Goal: Task Accomplishment & Management: Complete application form

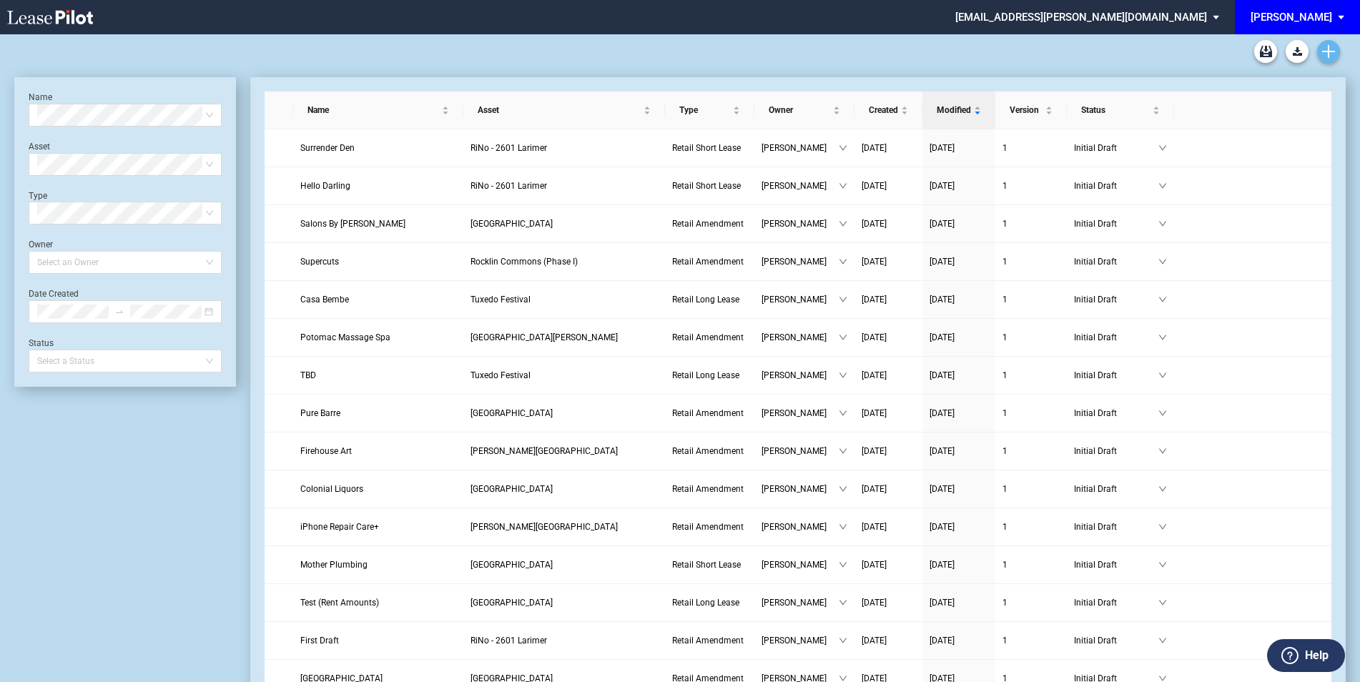
click at [1337, 54] on link "Create new document" at bounding box center [1328, 51] width 23 height 23
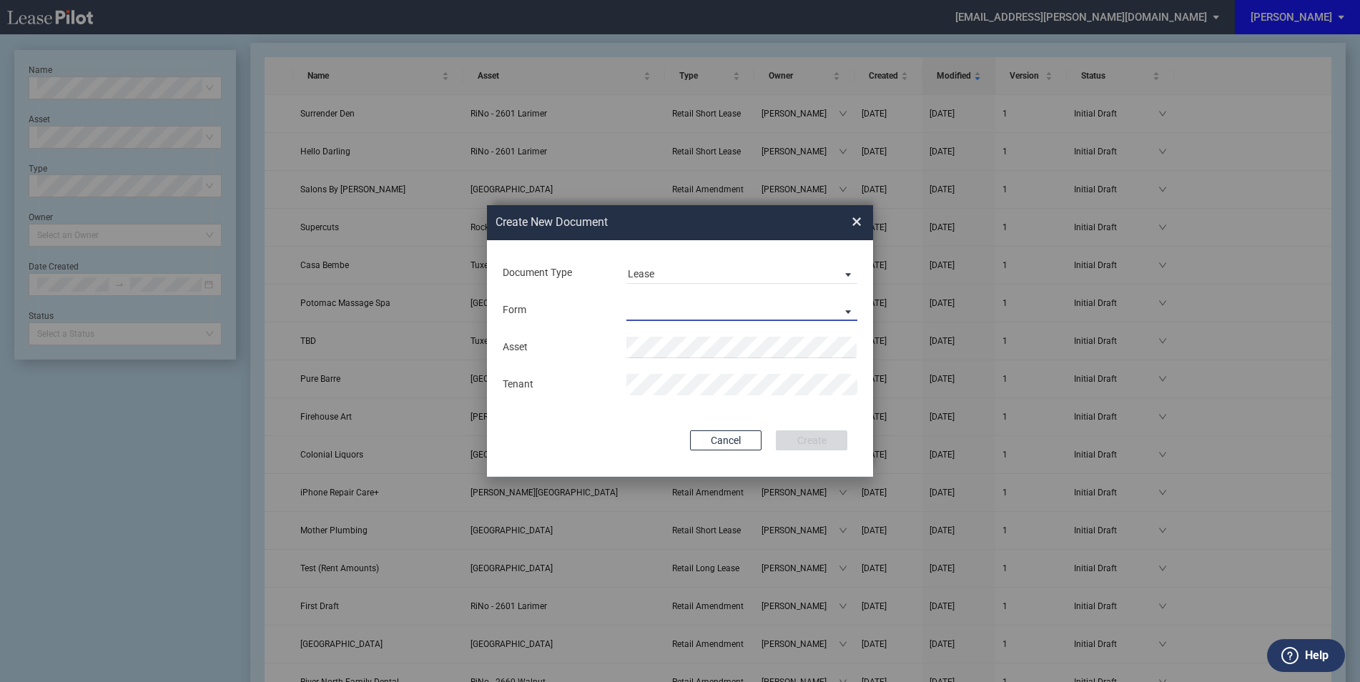
click at [664, 300] on md-select "Retail Long Lease Retail Short Lease" at bounding box center [742, 310] width 231 height 21
click at [682, 308] on div "Retail Long Lease" at bounding box center [673, 311] width 90 height 16
click at [702, 376] on span "RiNo - 2601 Larimer" at bounding box center [680, 375] width 86 height 11
click at [829, 436] on button "Create" at bounding box center [812, 441] width 72 height 20
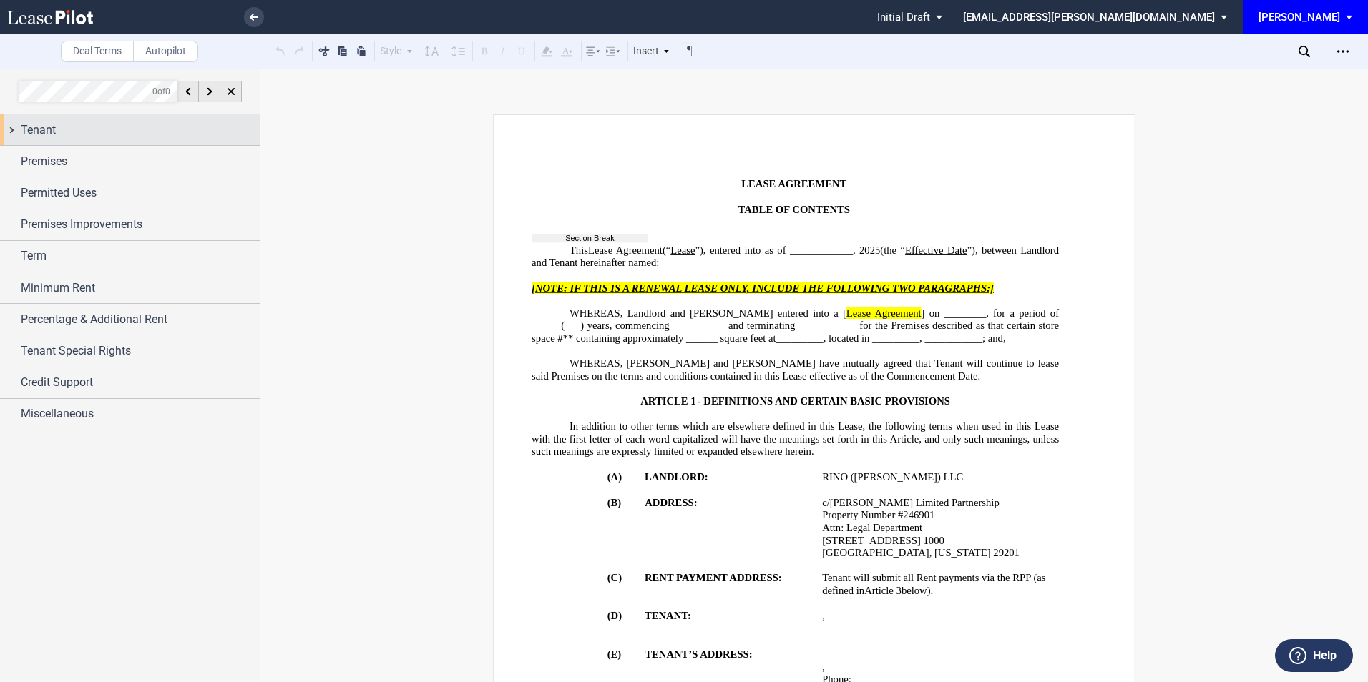
click at [132, 129] on div "Tenant" at bounding box center [140, 130] width 239 height 17
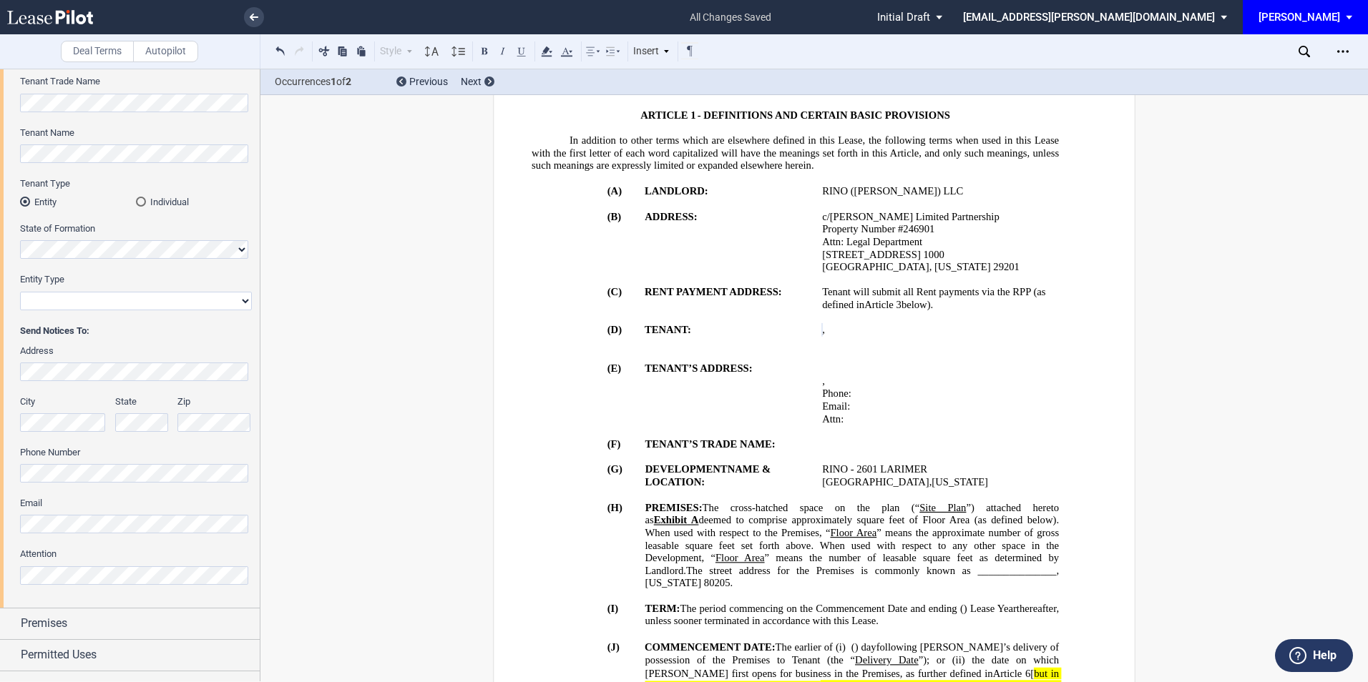
scroll to position [191, 0]
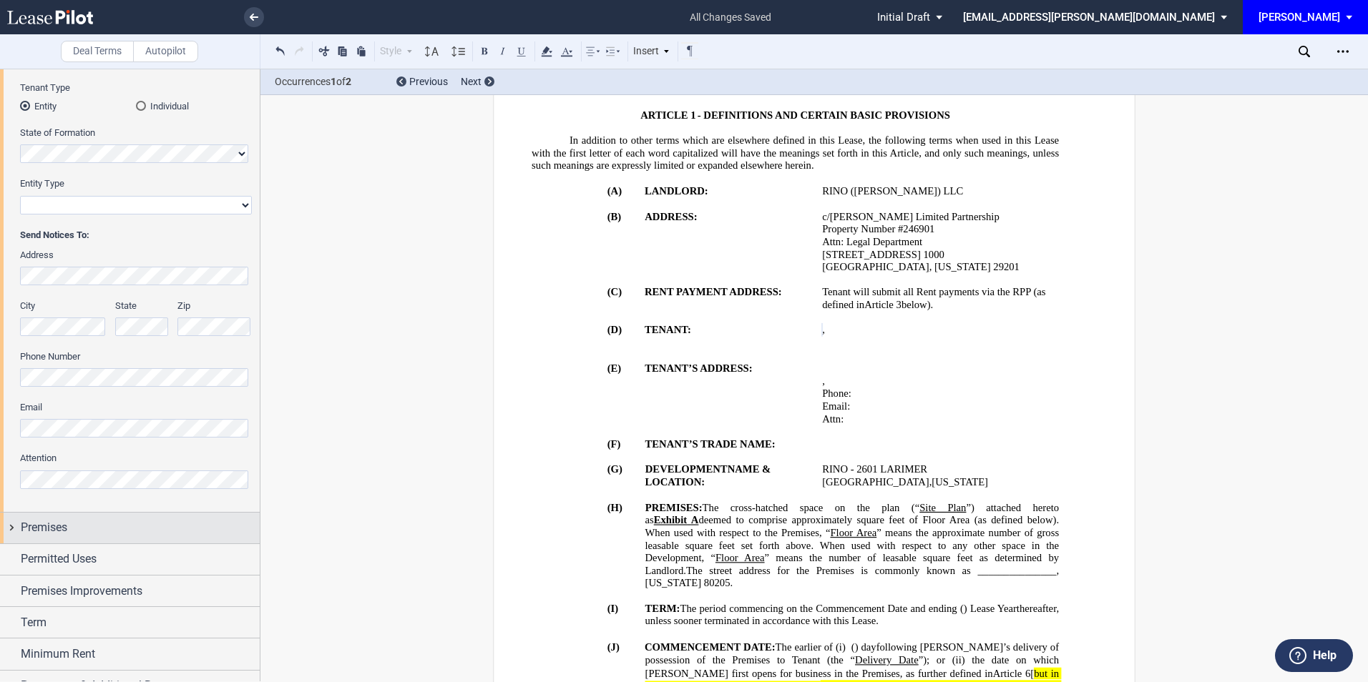
click at [99, 526] on div "Premises" at bounding box center [140, 527] width 239 height 17
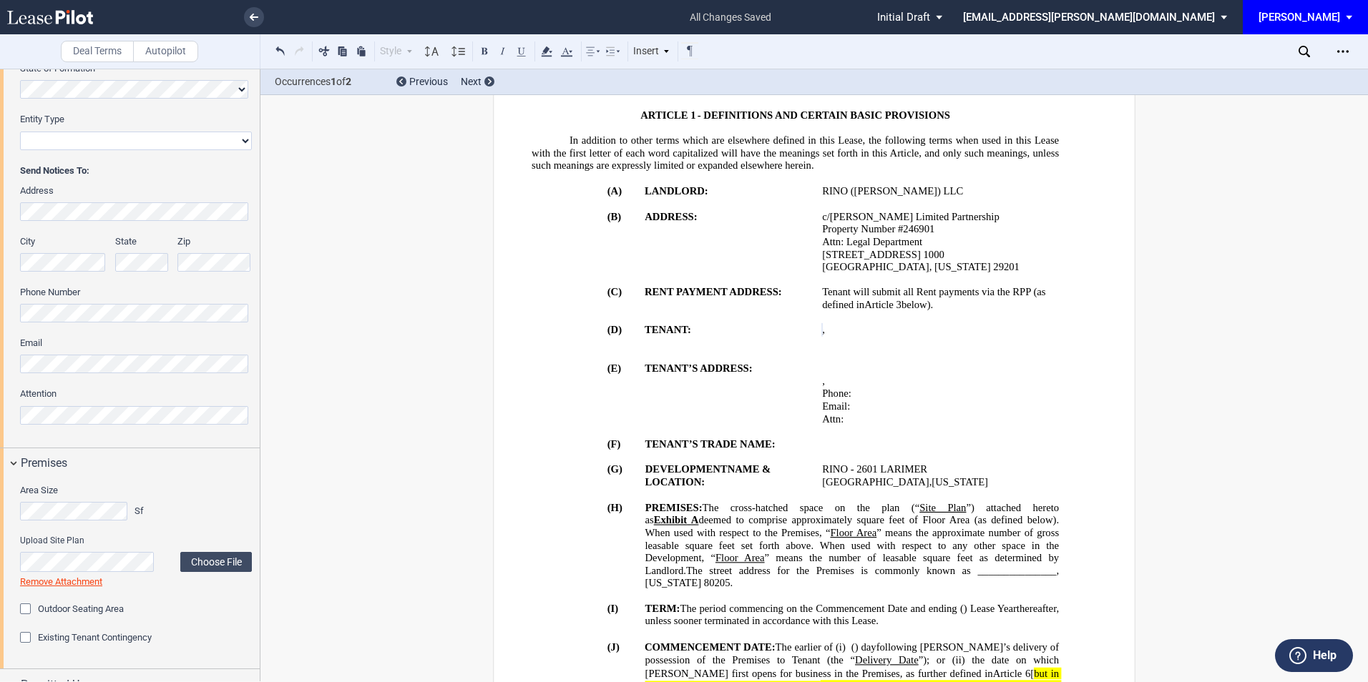
scroll to position [381, 0]
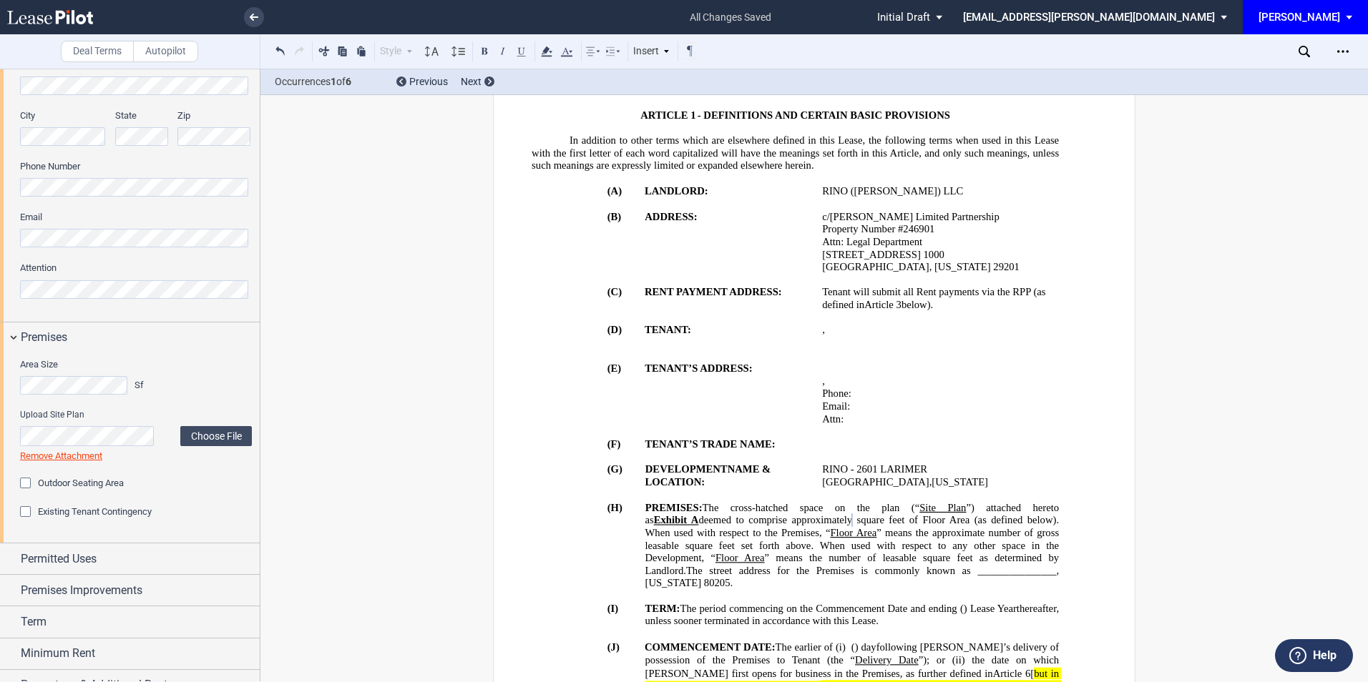
click at [22, 485] on div "Outdoor Seating Area" at bounding box center [27, 485] width 14 height 14
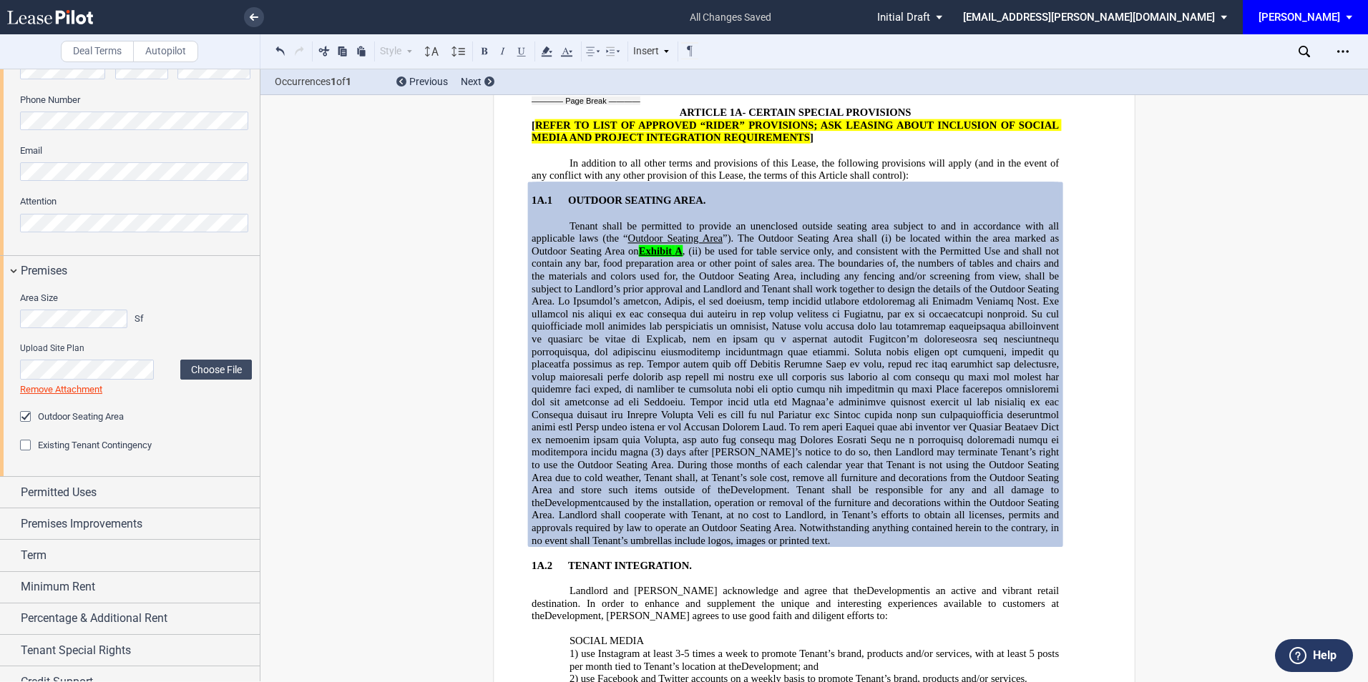
scroll to position [477, 0]
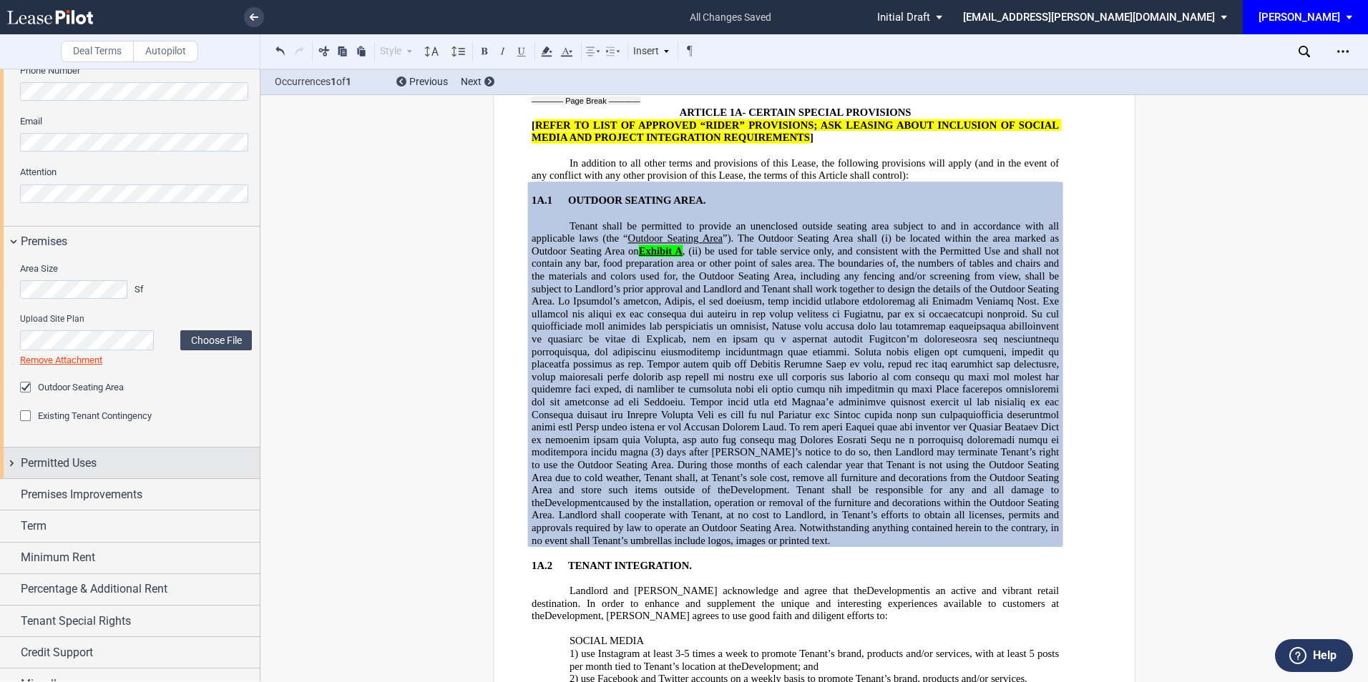
click at [84, 460] on span "Permitted Uses" at bounding box center [59, 463] width 76 height 17
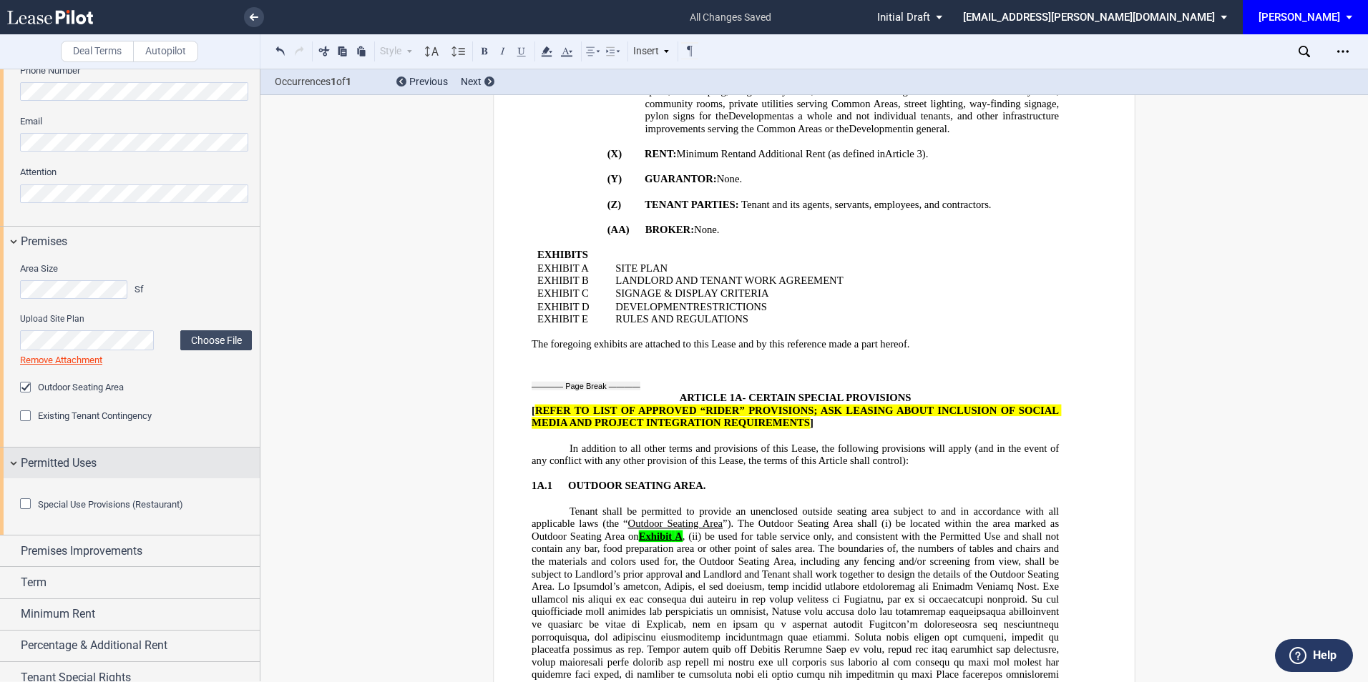
scroll to position [1315, 0]
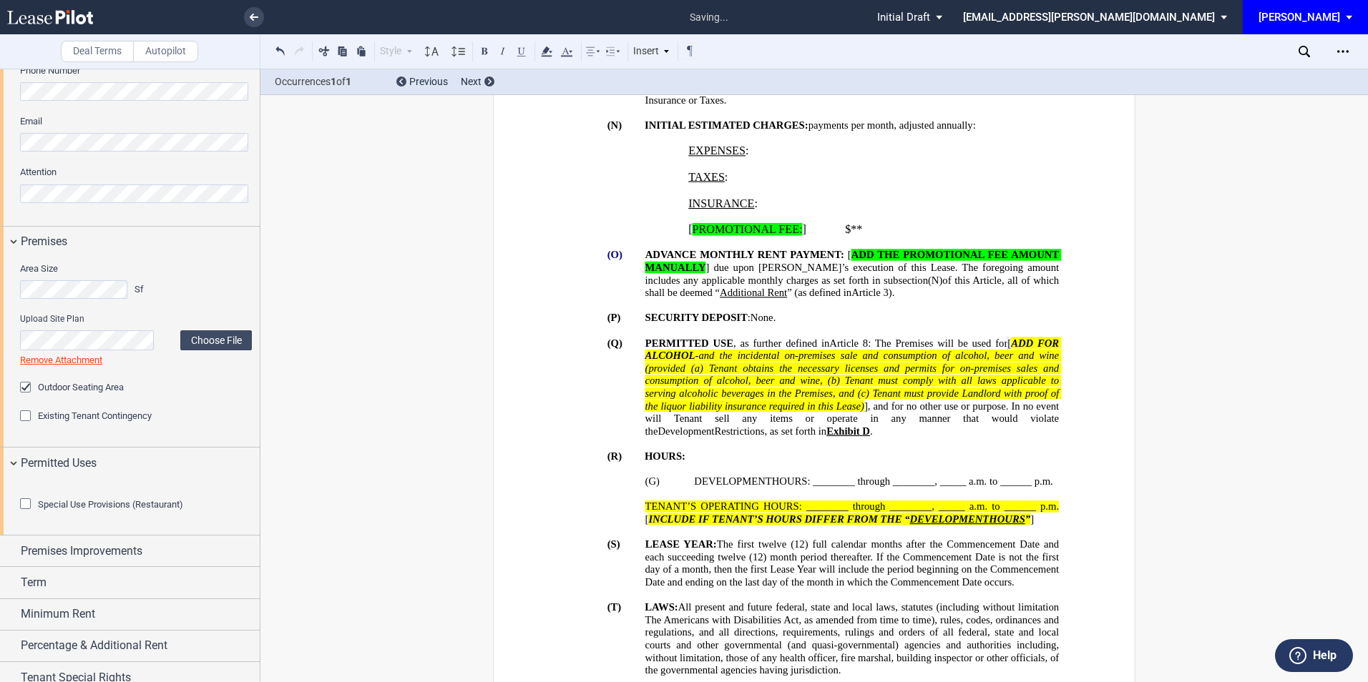
drag, startPoint x: 27, startPoint y: 583, endPoint x: 40, endPoint y: 582, distance: 12.9
click at [27, 513] on div "Special Use Provisions (Restaurant)" at bounding box center [27, 506] width 14 height 14
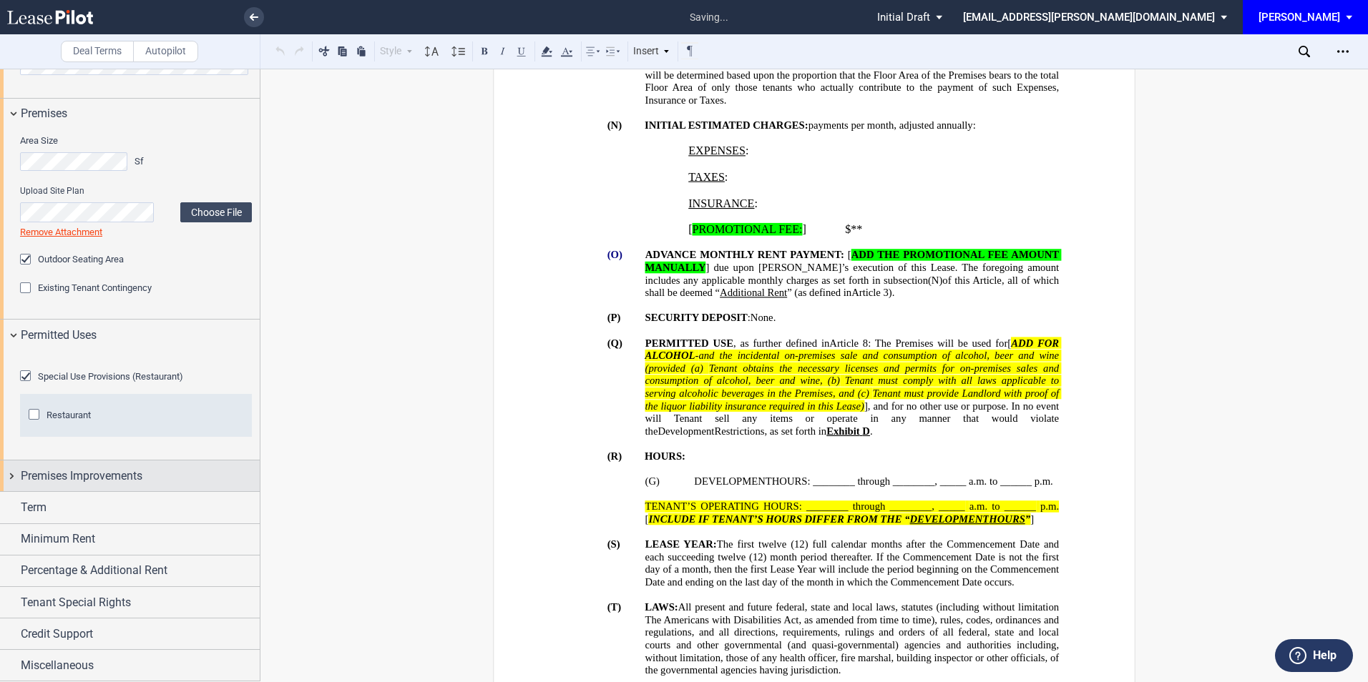
scroll to position [667, 0]
click at [31, 423] on div "Restaurant" at bounding box center [36, 416] width 14 height 14
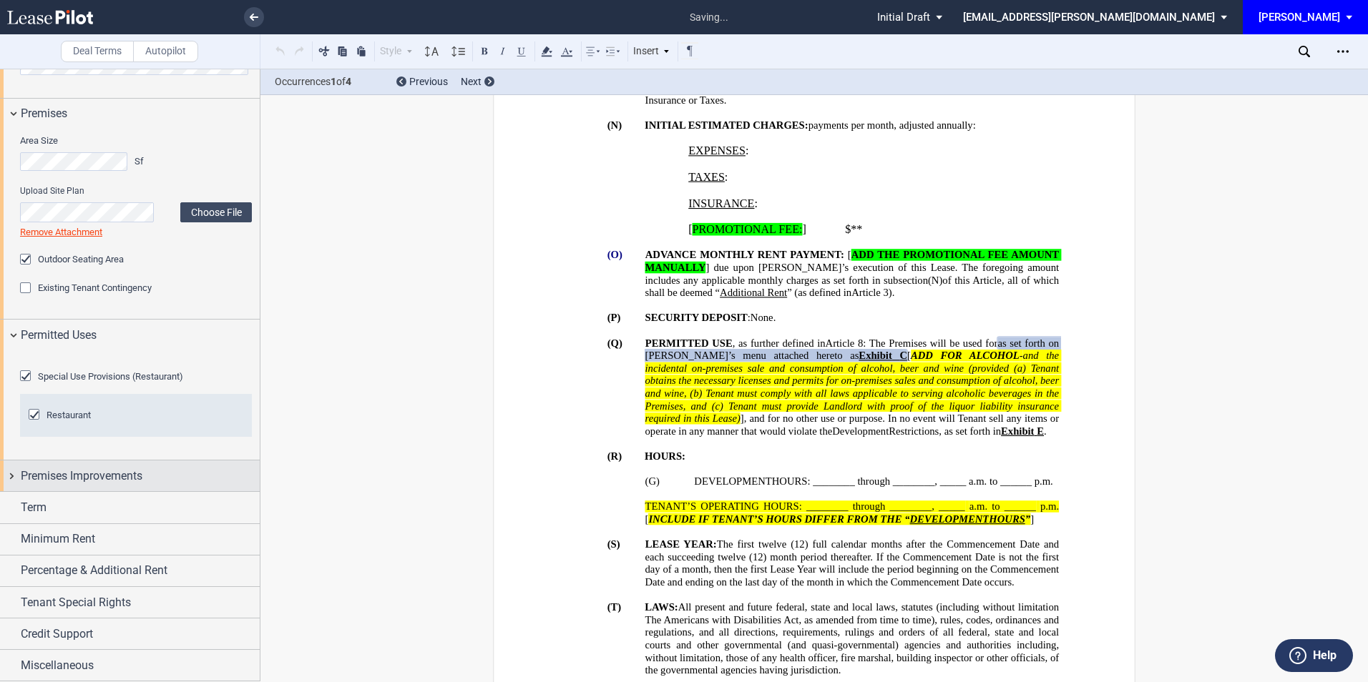
click at [125, 485] on span "Premises Improvements" at bounding box center [82, 476] width 122 height 17
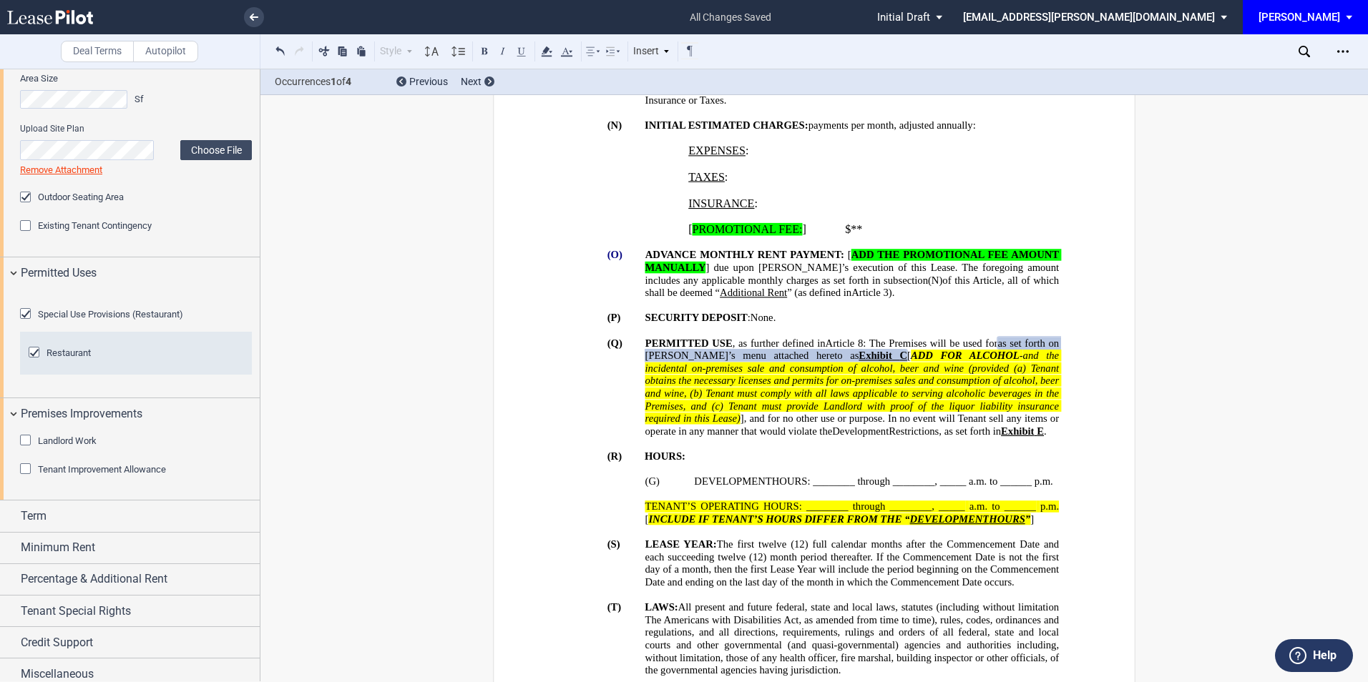
click at [24, 478] on div "Tenant Improvement Allowance" at bounding box center [27, 470] width 14 height 14
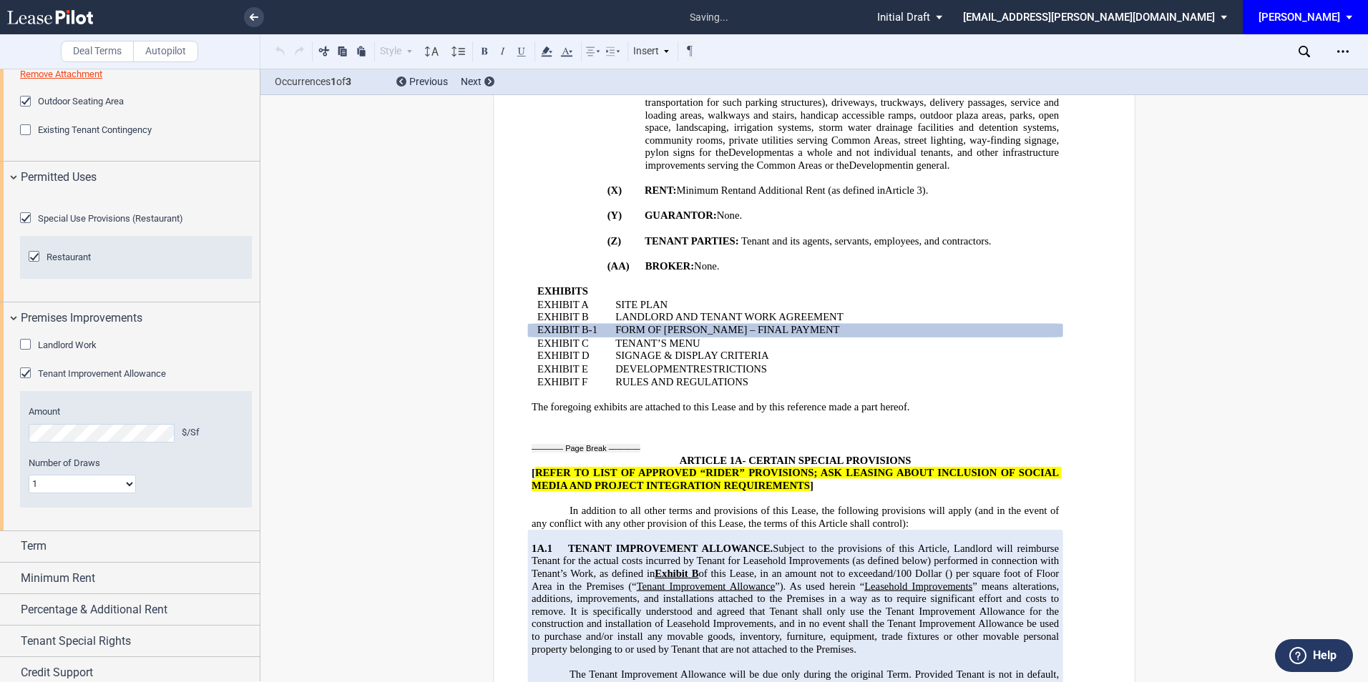
scroll to position [2172, 0]
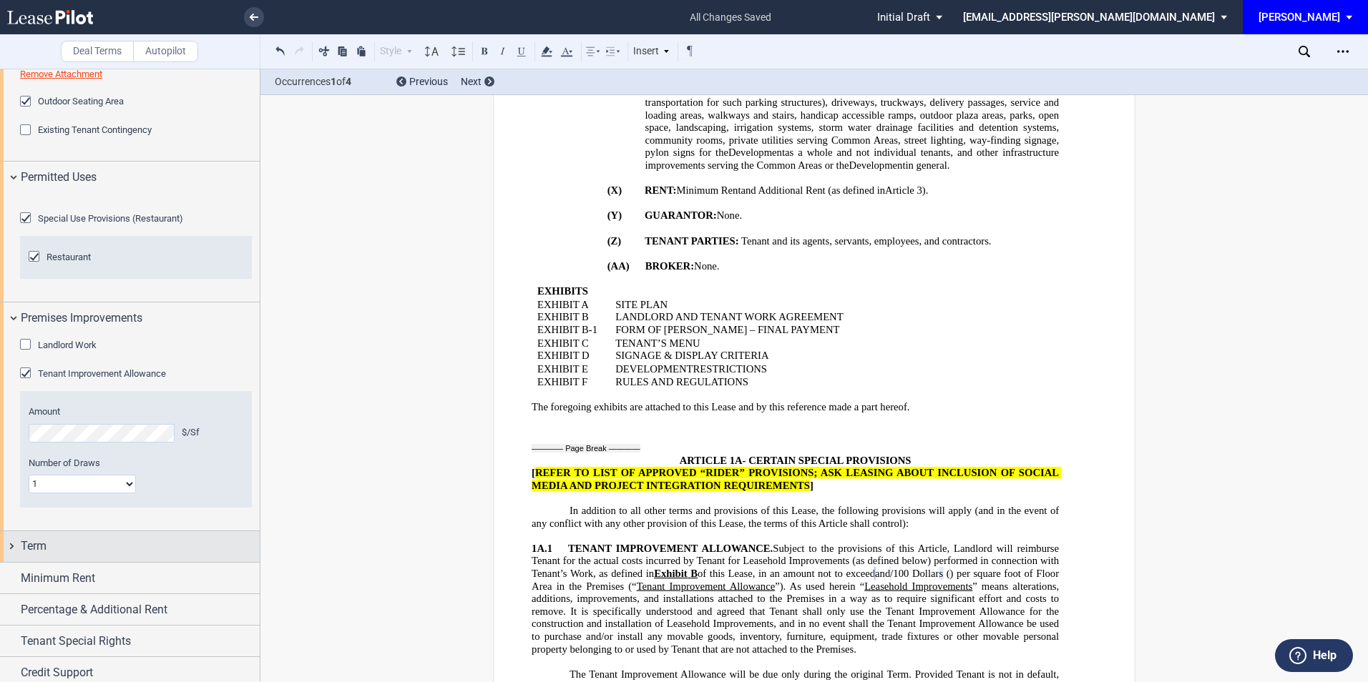
click at [113, 555] on div "Term" at bounding box center [140, 546] width 239 height 17
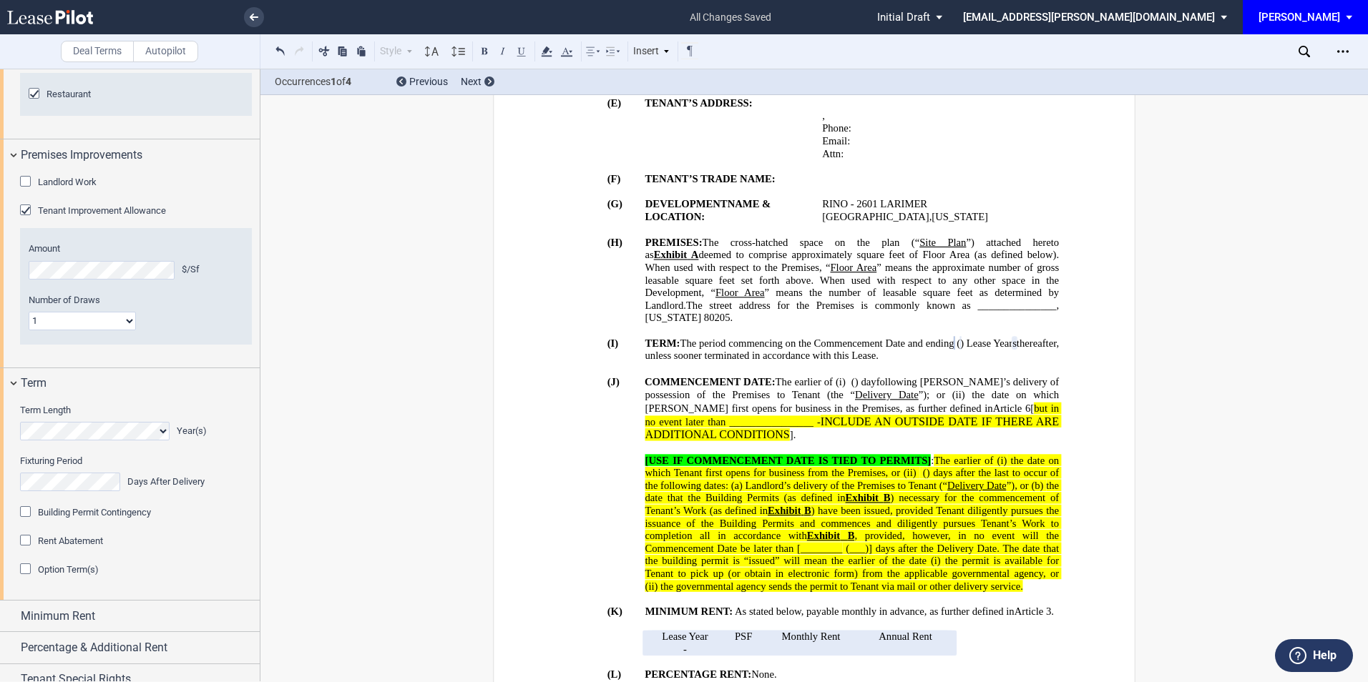
scroll to position [953, 0]
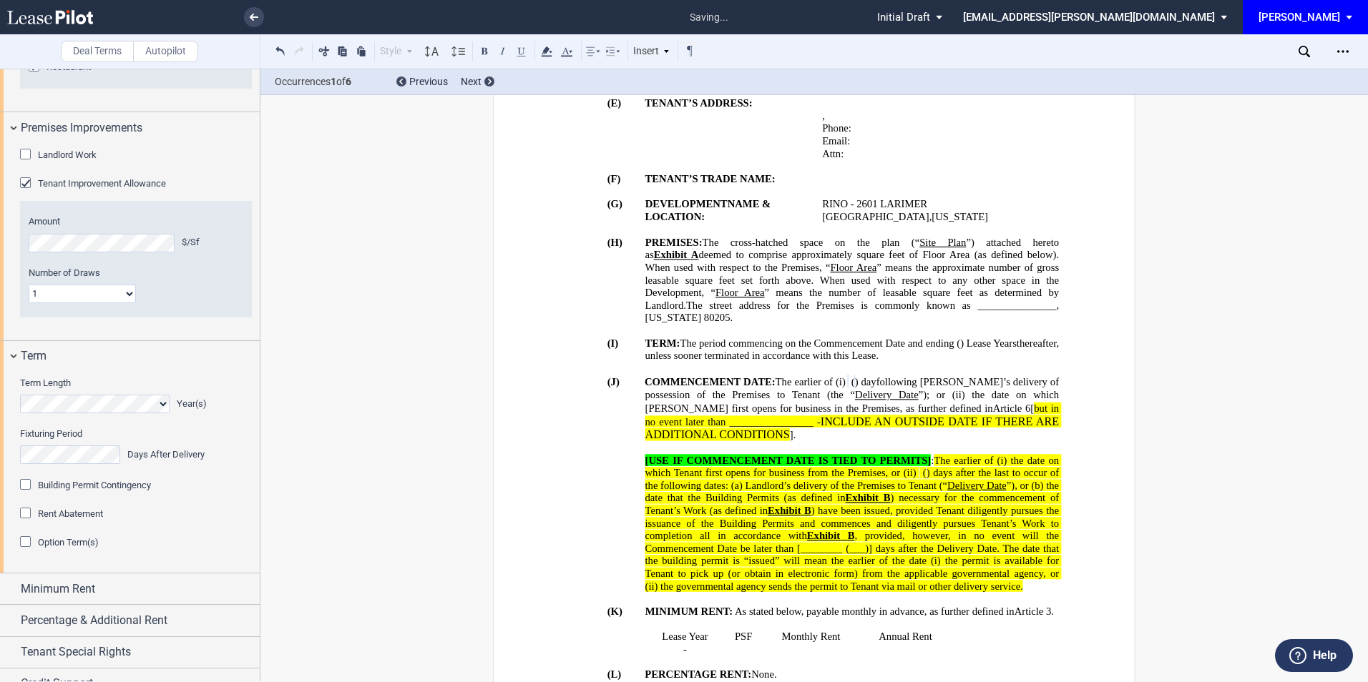
click at [26, 522] on div "Rent Abatement" at bounding box center [27, 515] width 14 height 14
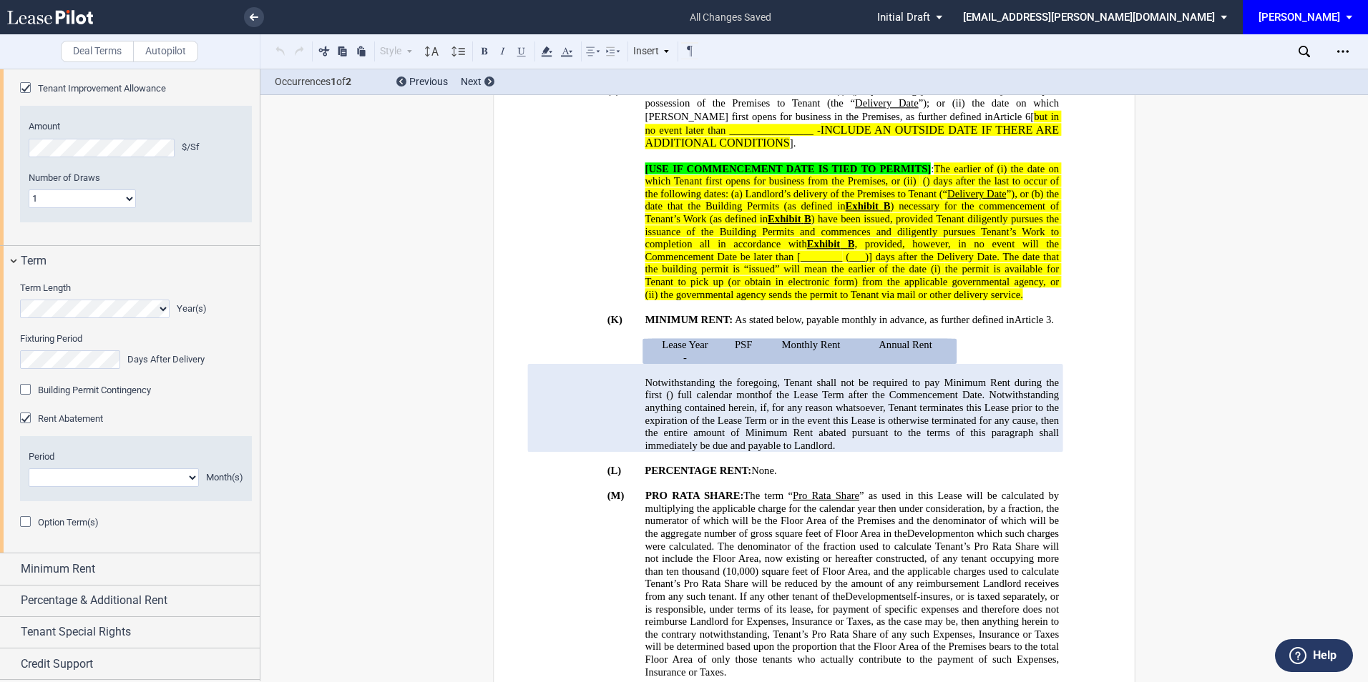
scroll to position [851, 0]
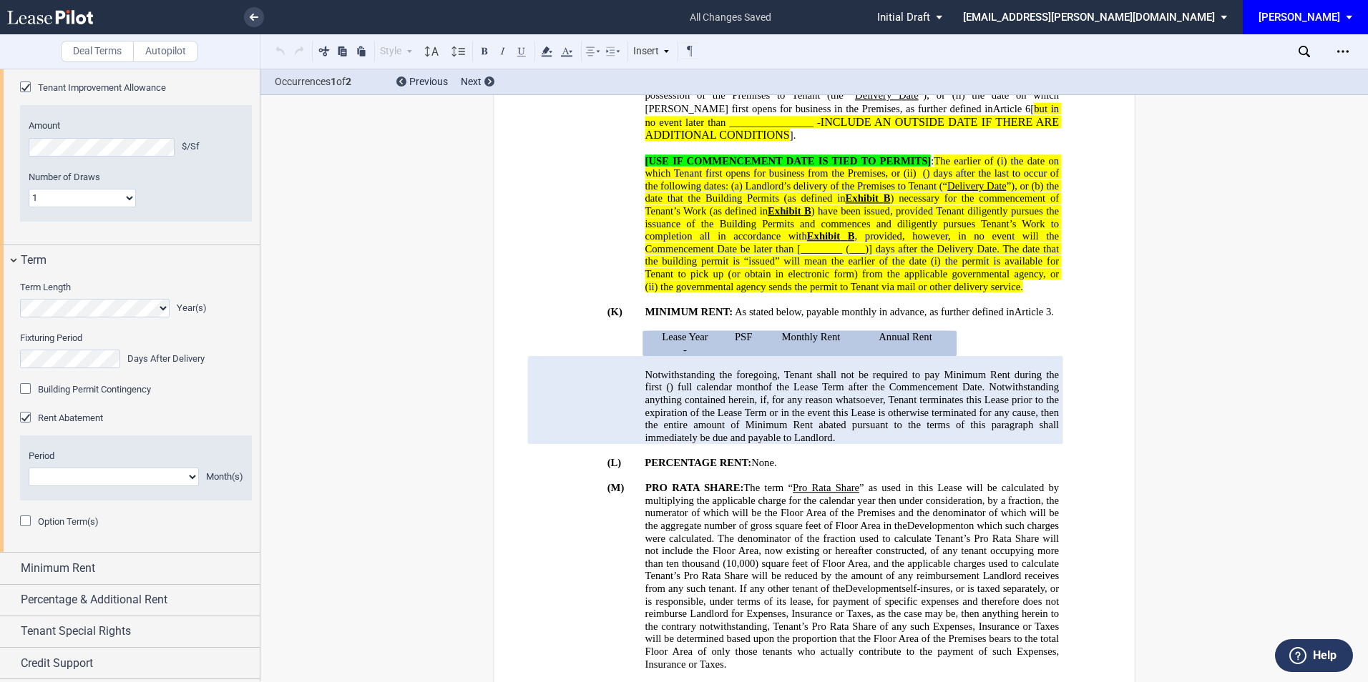
click at [89, 486] on select "1 2 3 4 5 6 7 8 9 10 11" at bounding box center [114, 477] width 170 height 19
select select "number:3"
click at [29, 486] on select "1 2 3 4 5 6 7 8 9 10 11" at bounding box center [114, 477] width 170 height 19
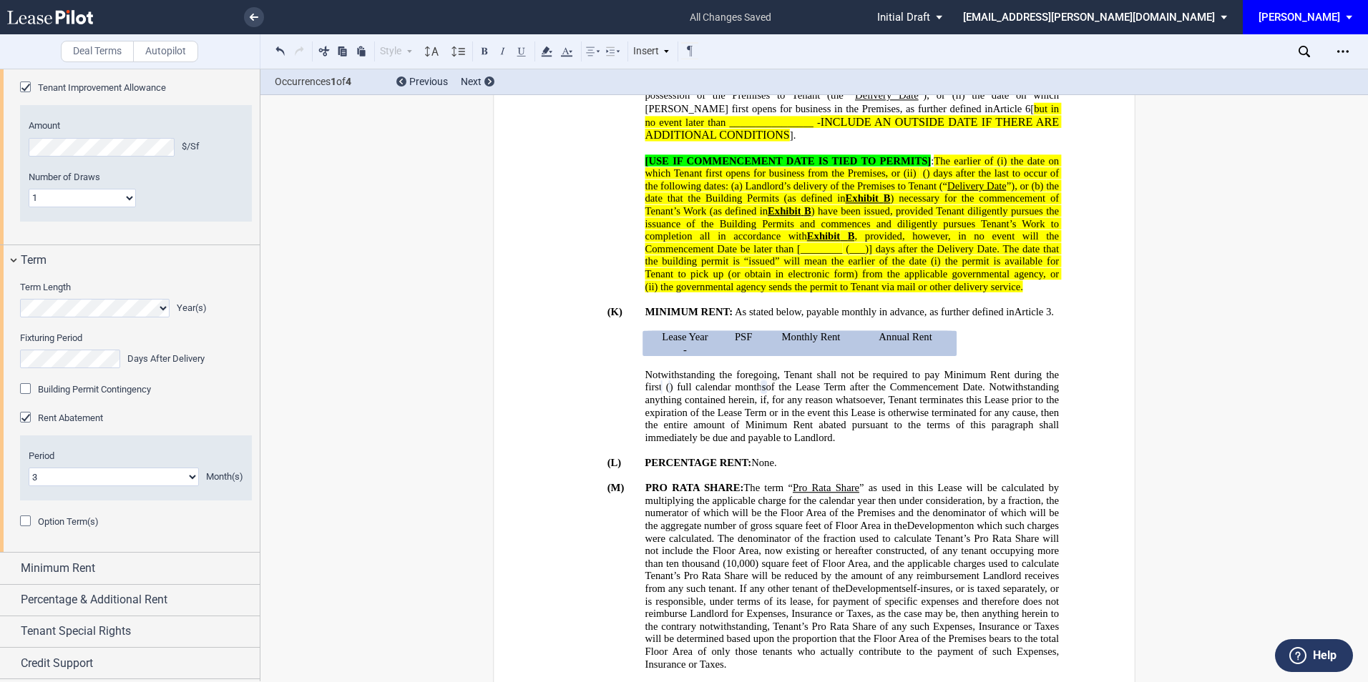
click at [29, 398] on div "Building Permit Contingency" at bounding box center [27, 390] width 14 height 14
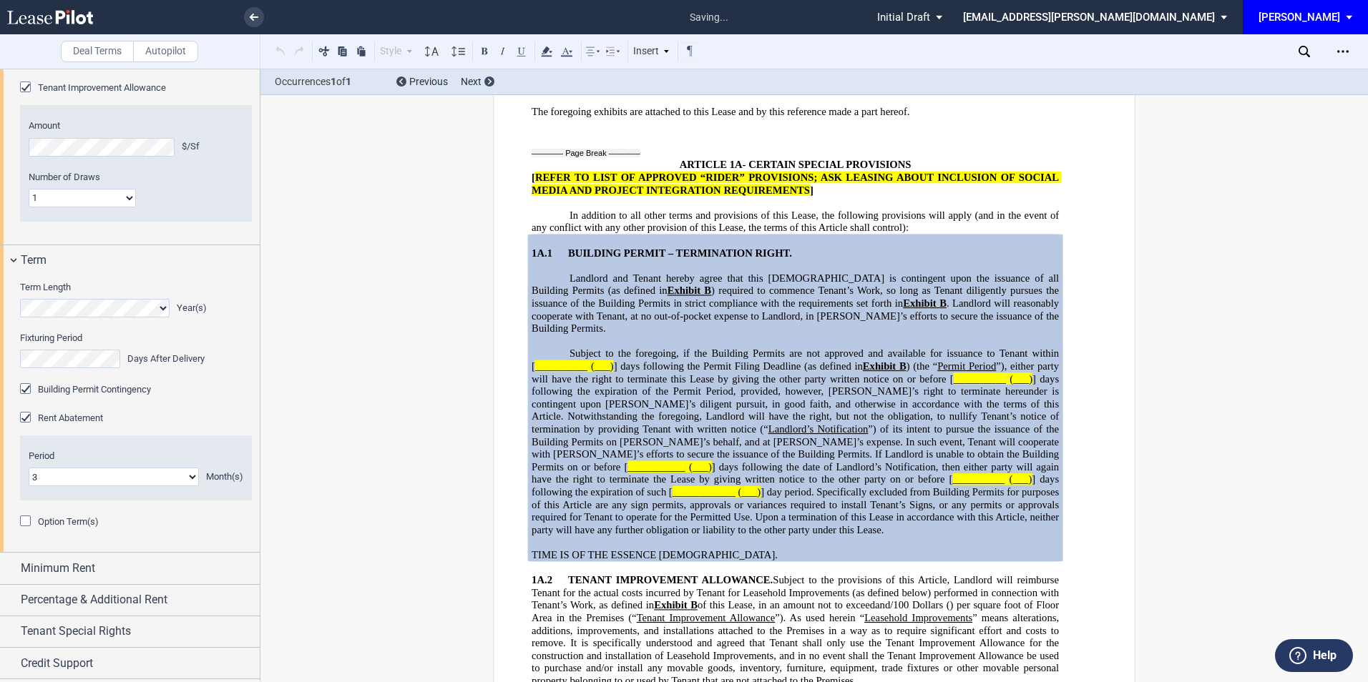
scroll to position [2616, 0]
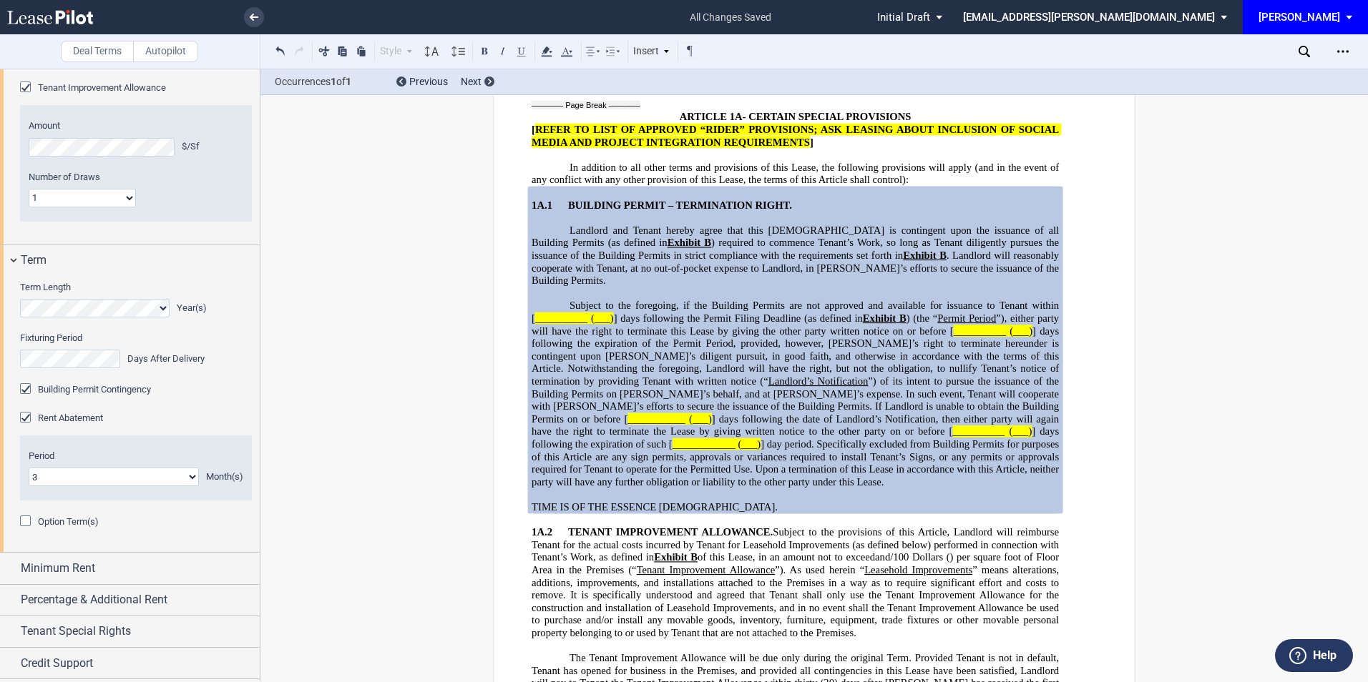
click at [29, 398] on div "Building Permit Contingency" at bounding box center [27, 390] width 14 height 14
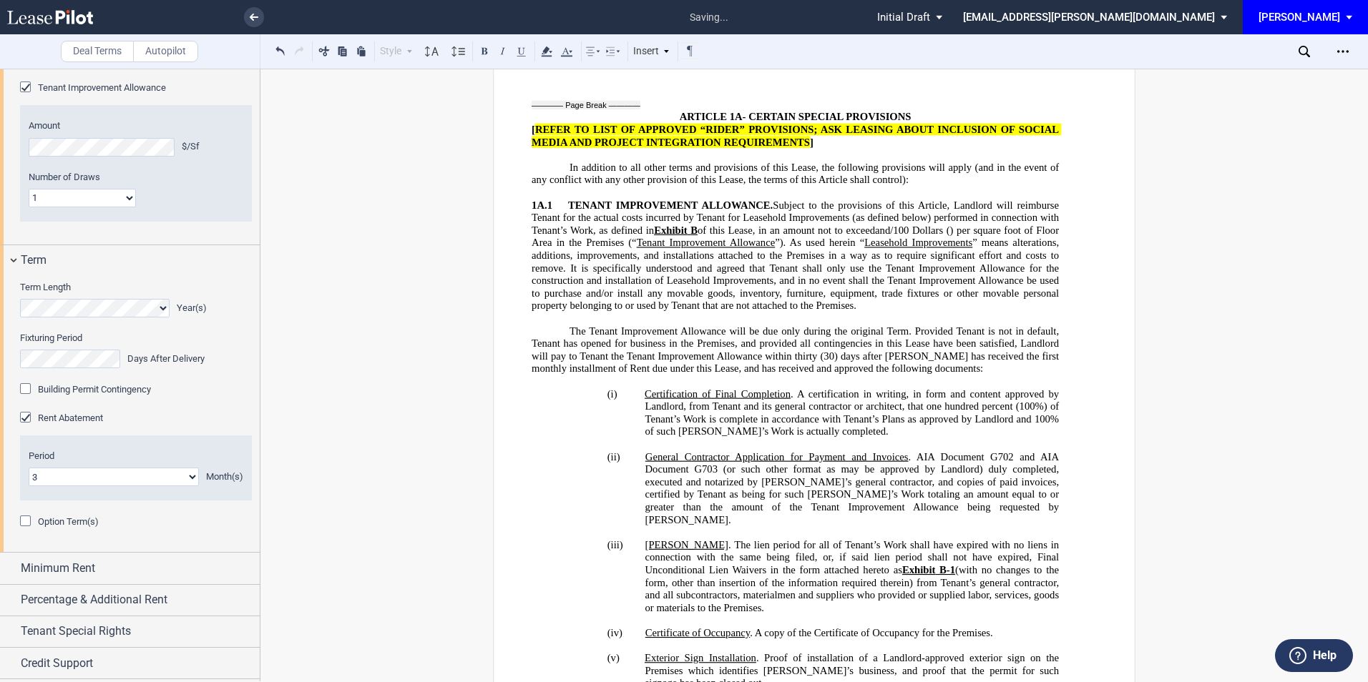
click at [26, 398] on div "Building Permit Contingency" at bounding box center [27, 390] width 14 height 14
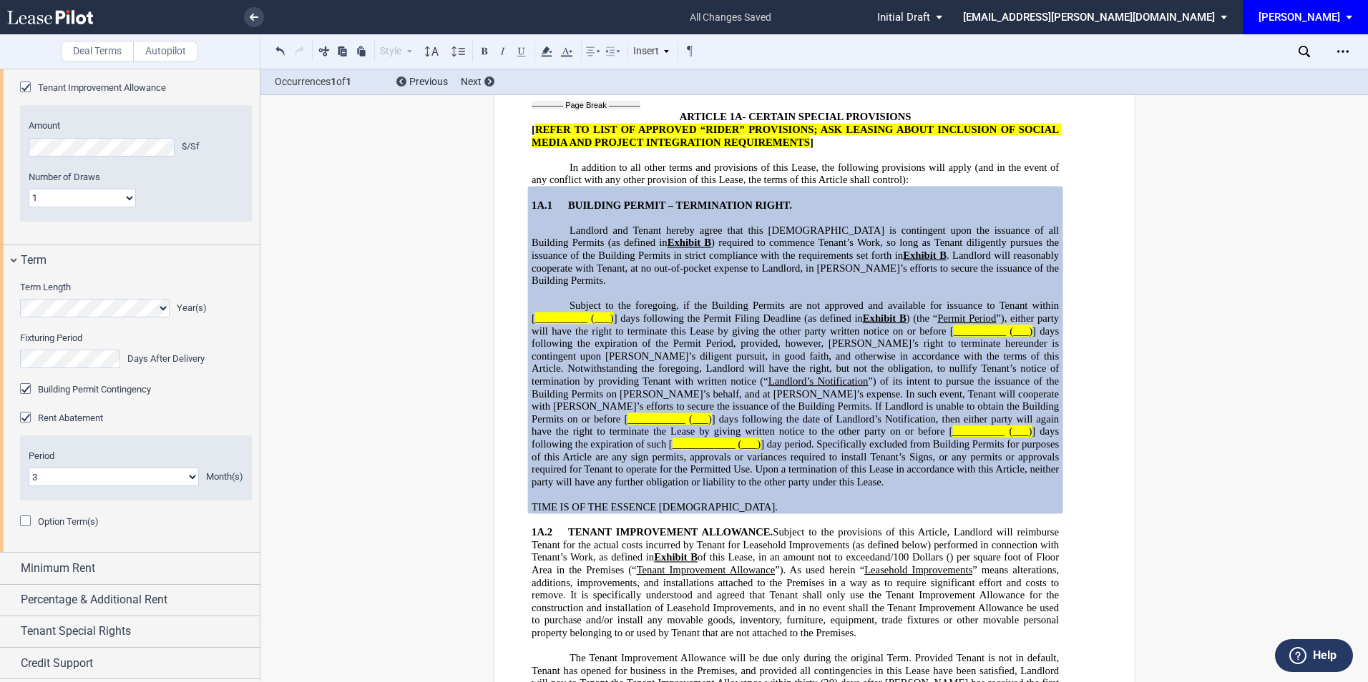
click at [28, 398] on div "Building Permit Contingency" at bounding box center [27, 390] width 14 height 14
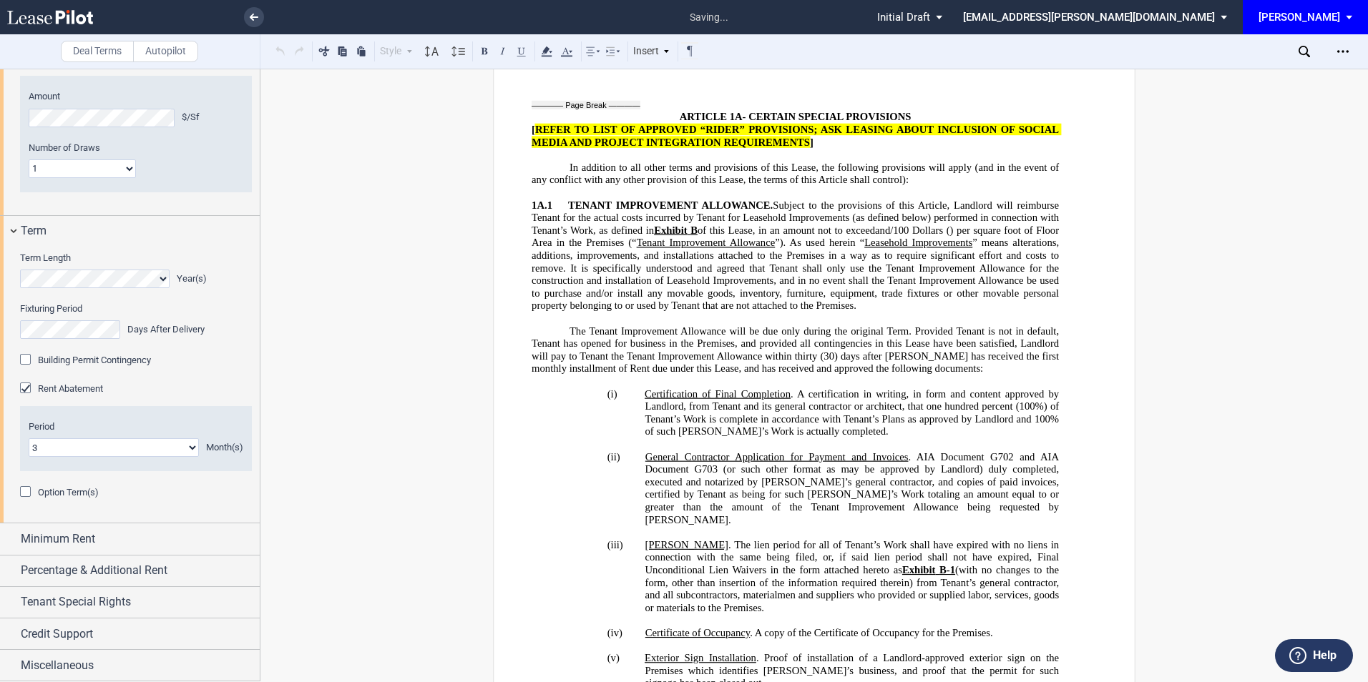
scroll to position [1144, 0]
click at [117, 537] on div "Minimum Rent" at bounding box center [130, 539] width 260 height 31
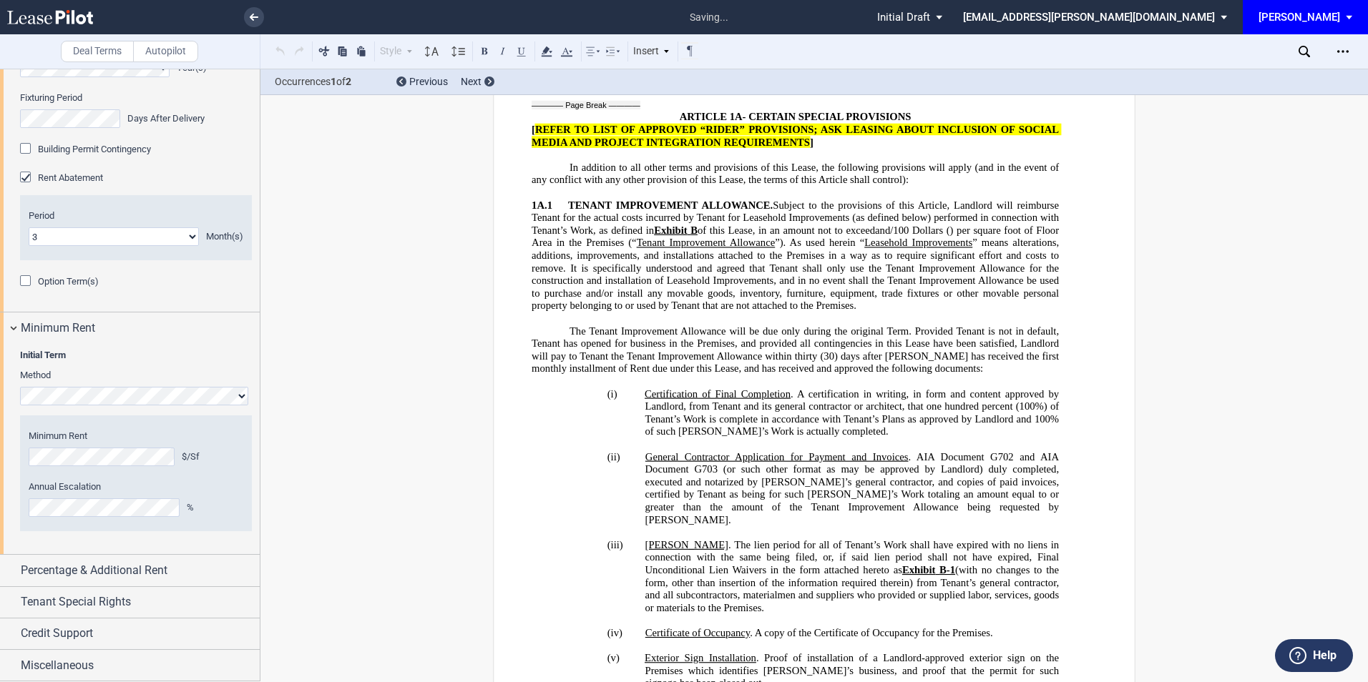
scroll to position [851, 0]
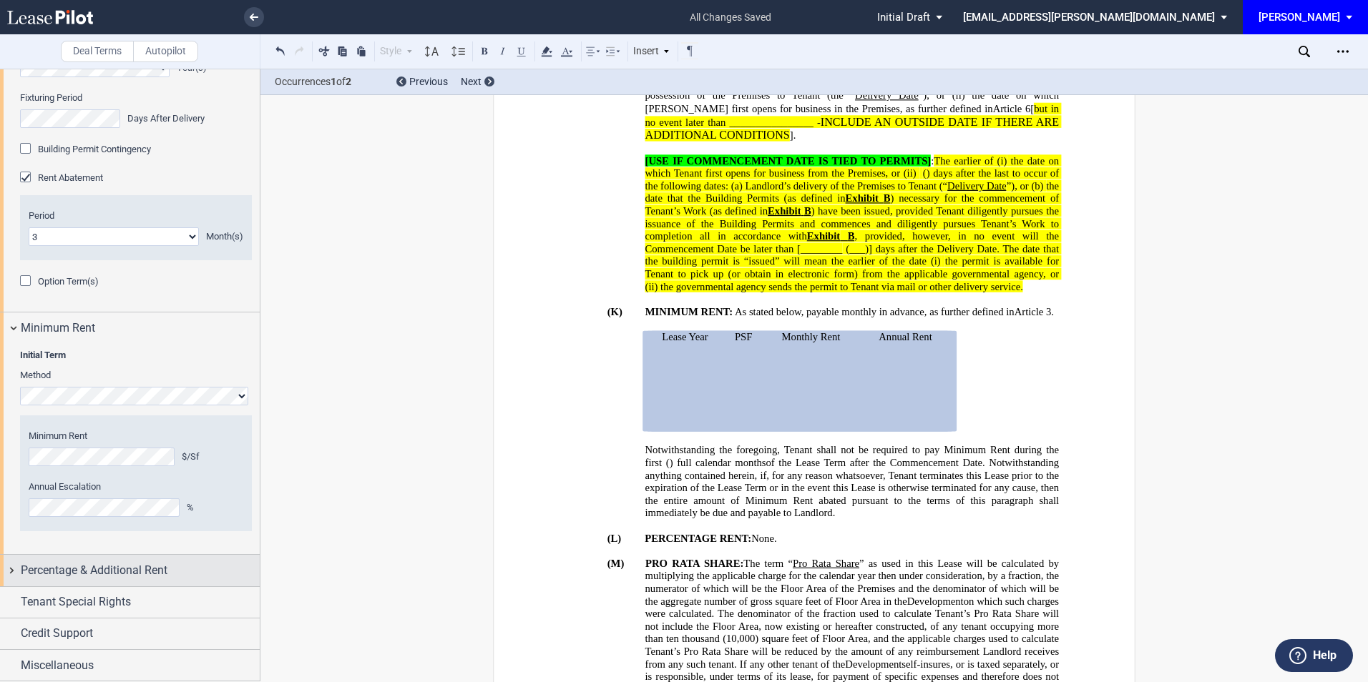
click at [147, 565] on span "Percentage & Additional Rent" at bounding box center [94, 570] width 147 height 17
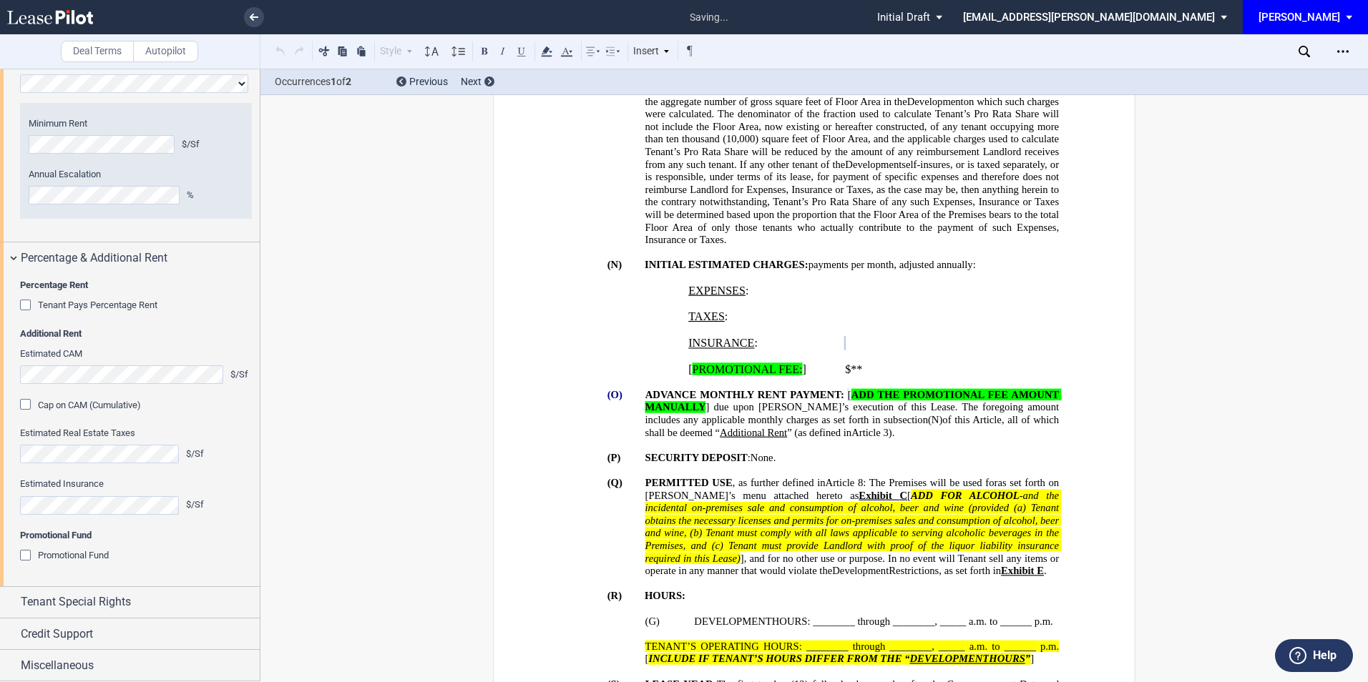
scroll to position [1351, 0]
click at [26, 413] on div "Cap on CAM (Cumulative)" at bounding box center [27, 406] width 14 height 14
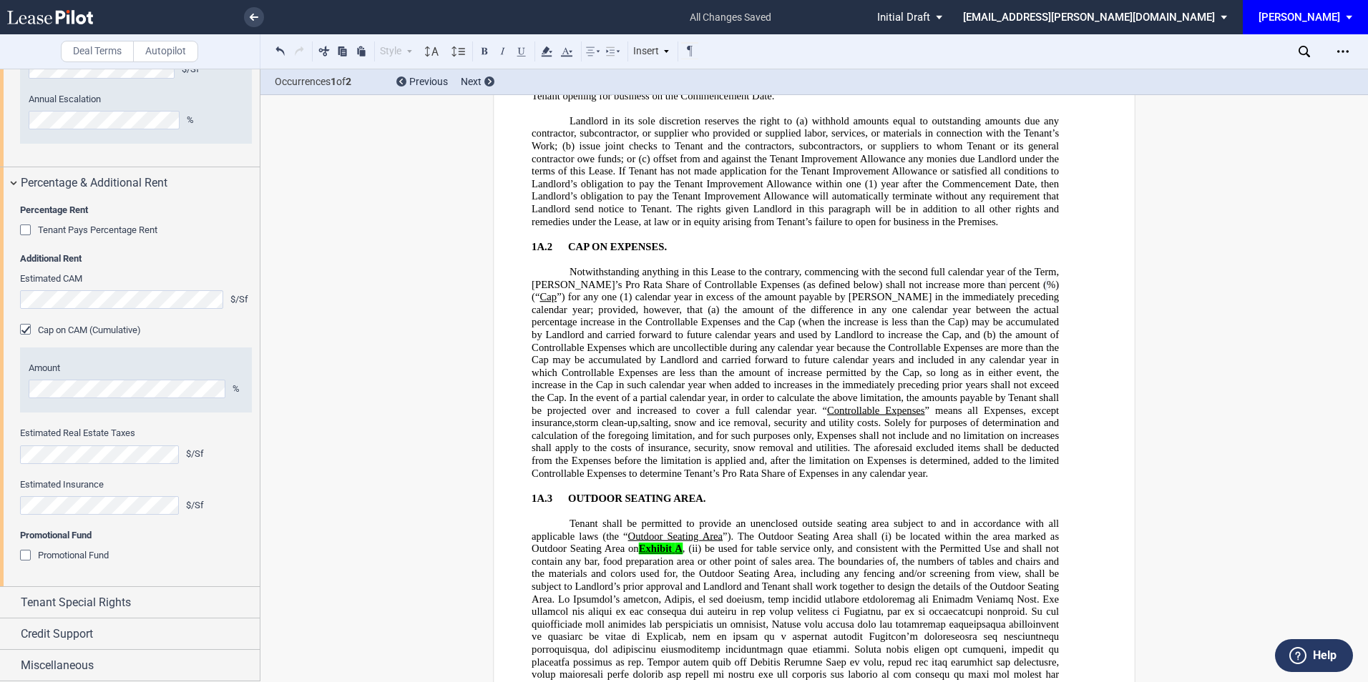
scroll to position [1757, 0]
click at [21, 229] on div "Tenant Pays Percentage Rent" at bounding box center [27, 232] width 14 height 14
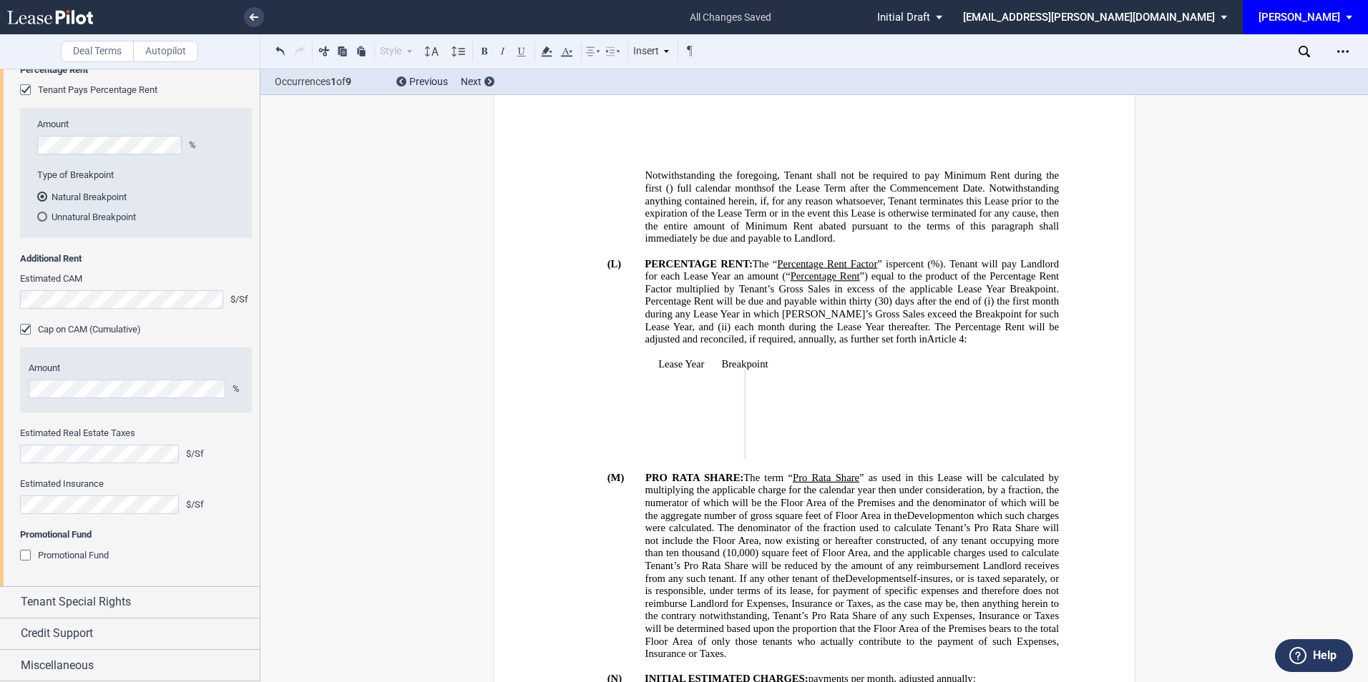
scroll to position [1896, 0]
click at [184, 596] on div "Tenant Special Rights" at bounding box center [140, 602] width 239 height 17
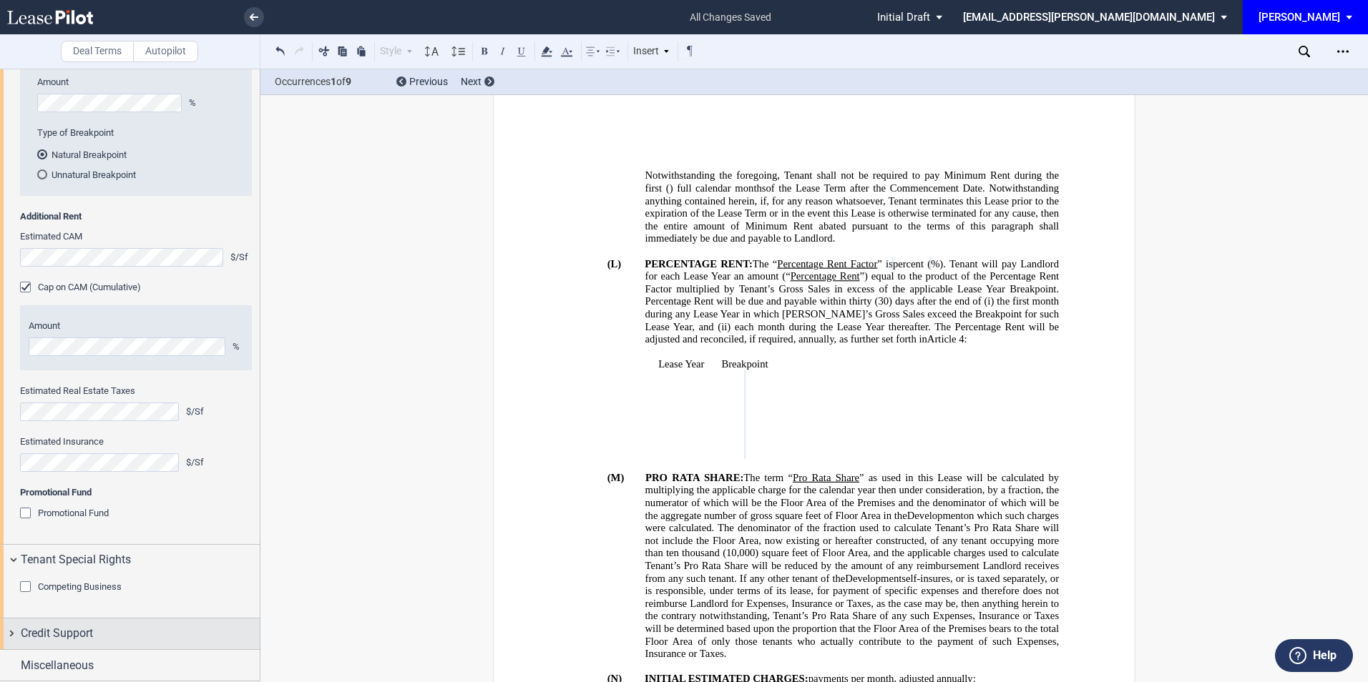
click at [154, 635] on div "Credit Support" at bounding box center [140, 633] width 239 height 17
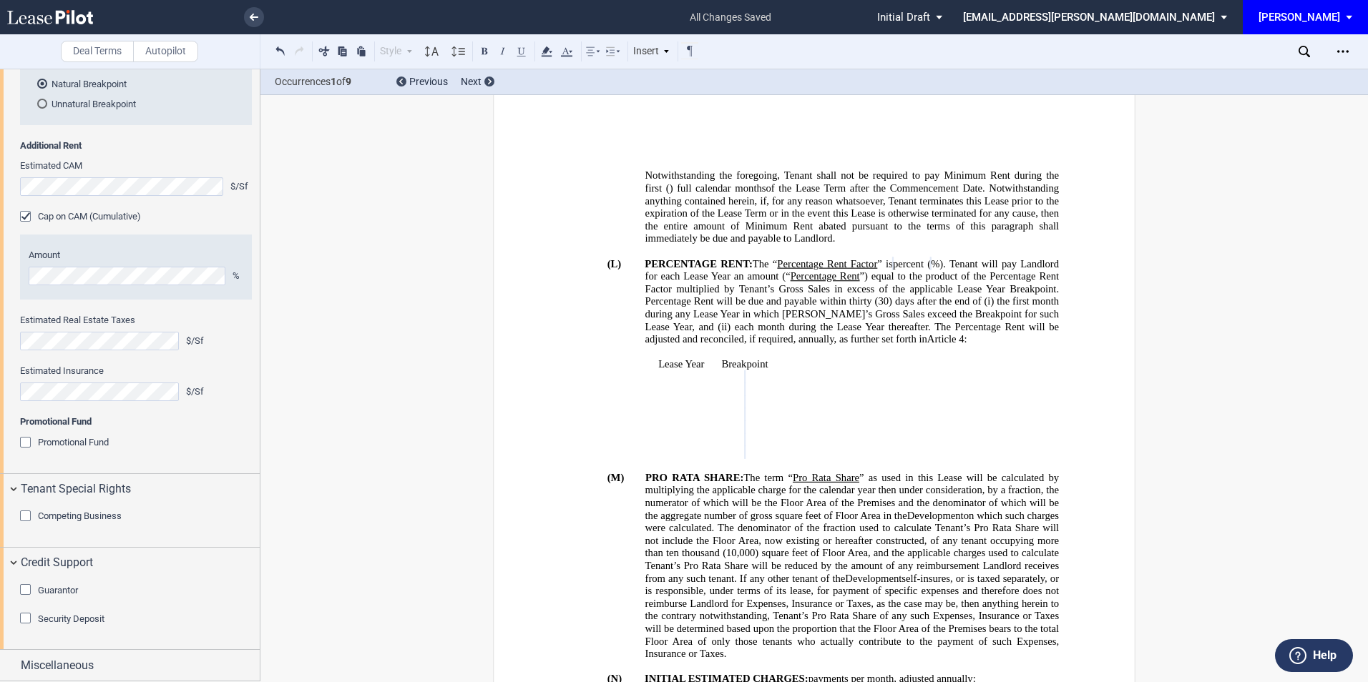
scroll to position [2009, 0]
click at [27, 594] on div "Guarantor" at bounding box center [27, 591] width 14 height 14
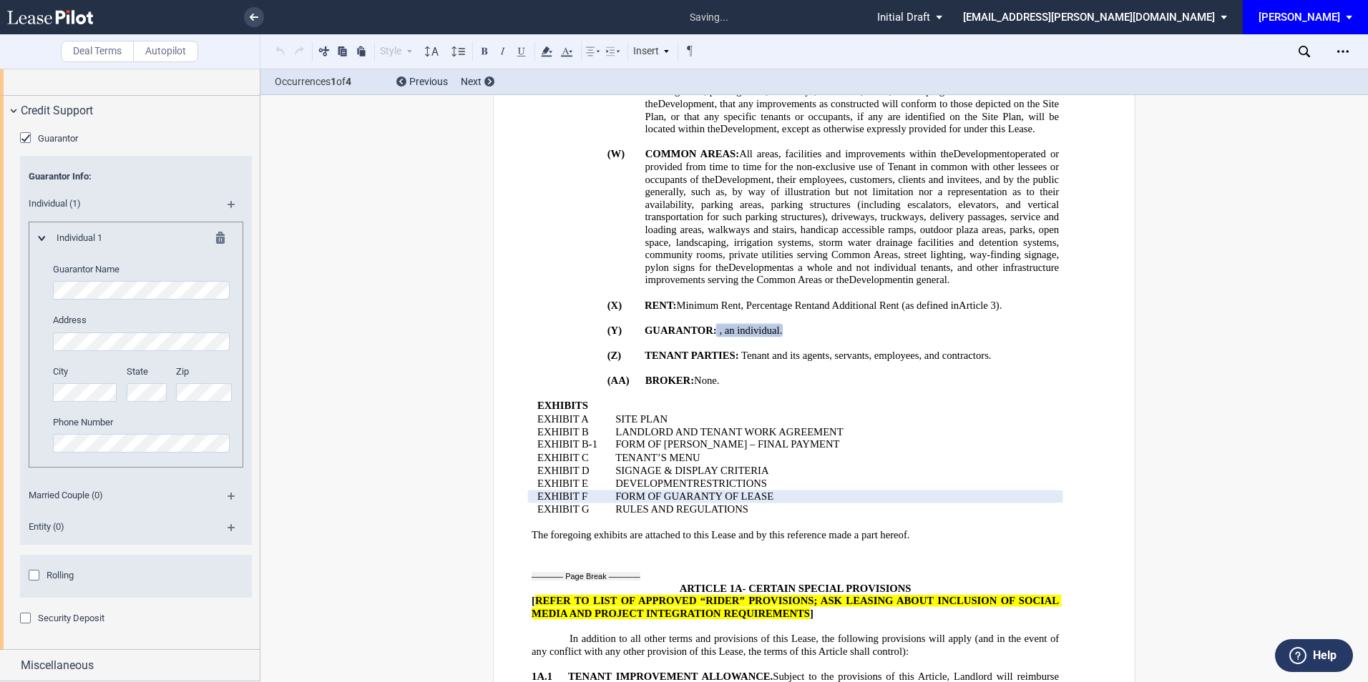
scroll to position [2461, 0]
click at [26, 614] on div "Security Deposit" at bounding box center [27, 620] width 14 height 14
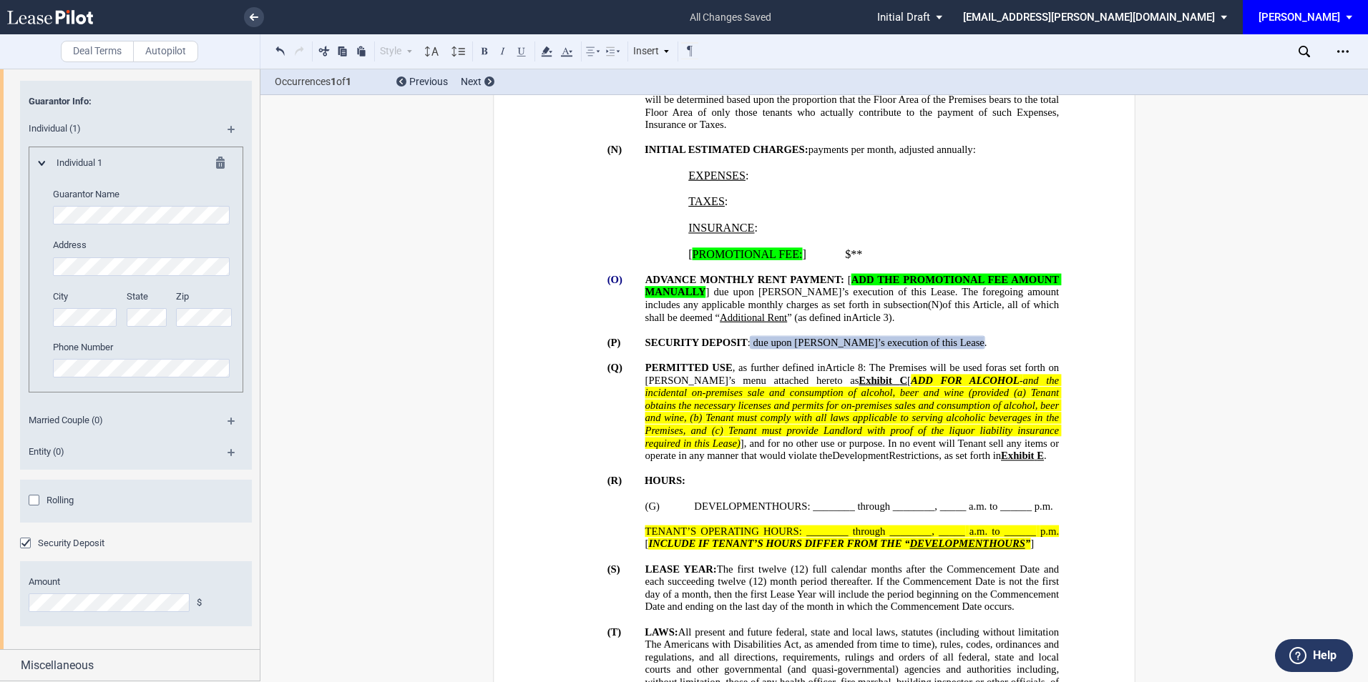
scroll to position [2537, 0]
click at [33, 499] on div "Rolling" at bounding box center [36, 502] width 14 height 14
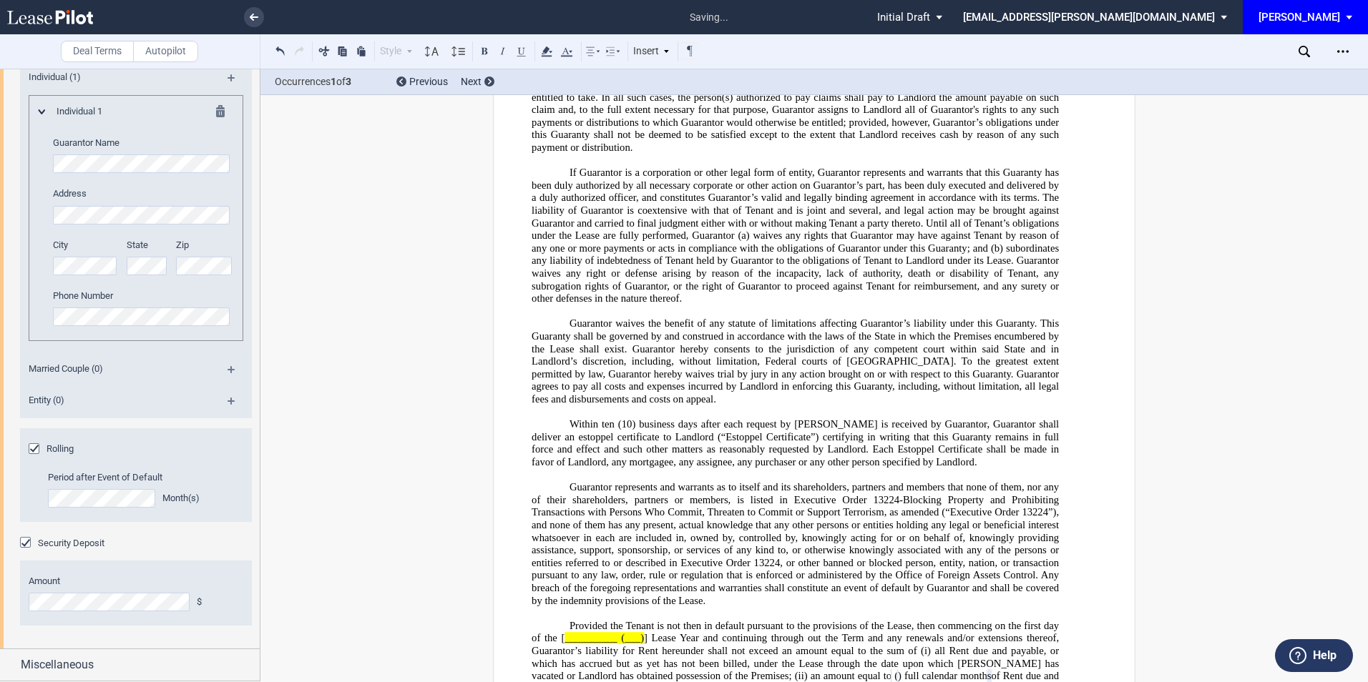
scroll to position [2588, 0]
click at [127, 654] on div "Miscellaneous" at bounding box center [130, 664] width 260 height 31
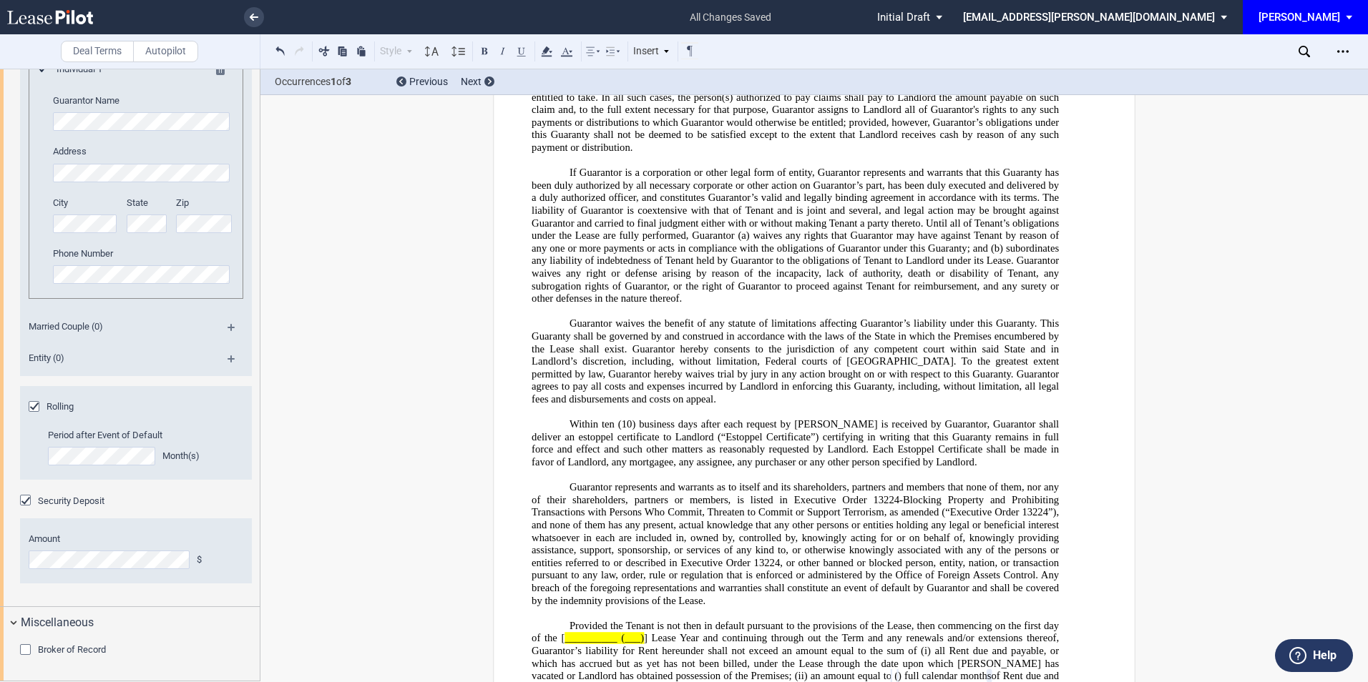
scroll to position [2630, 0]
click at [24, 650] on div "Broker of Record" at bounding box center [27, 651] width 14 height 14
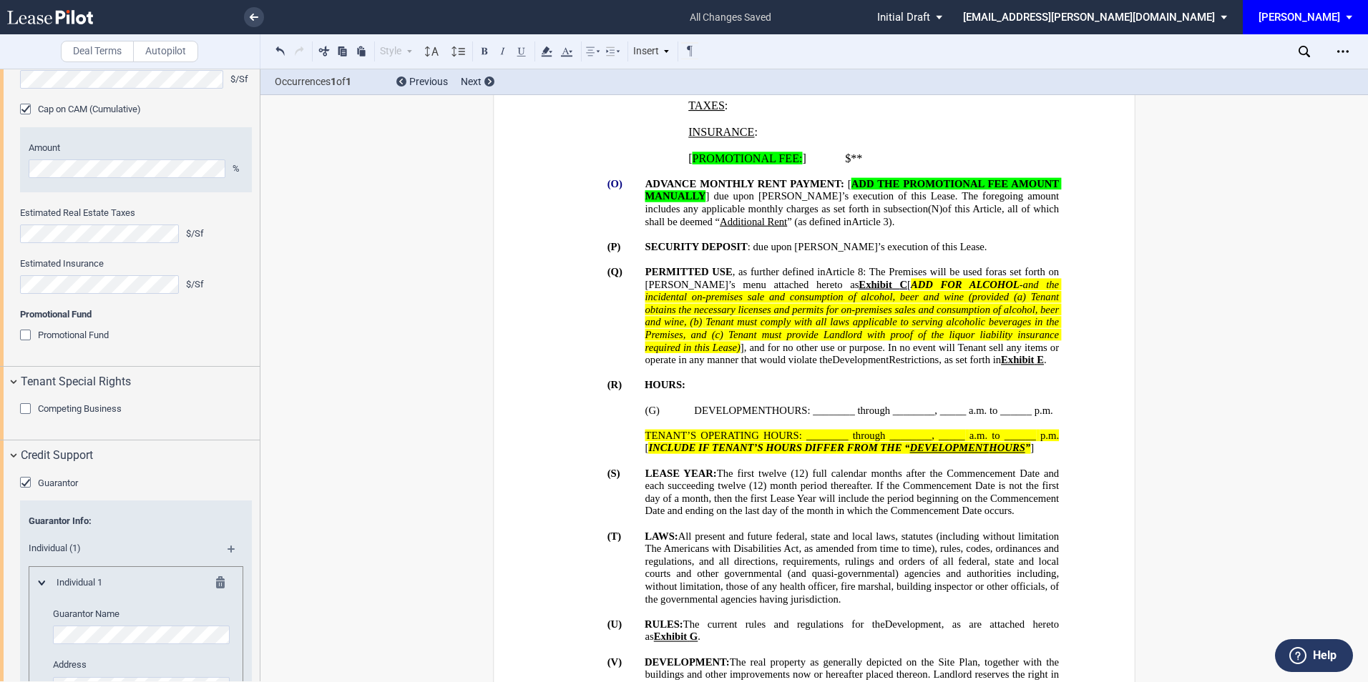
scroll to position [1615, 0]
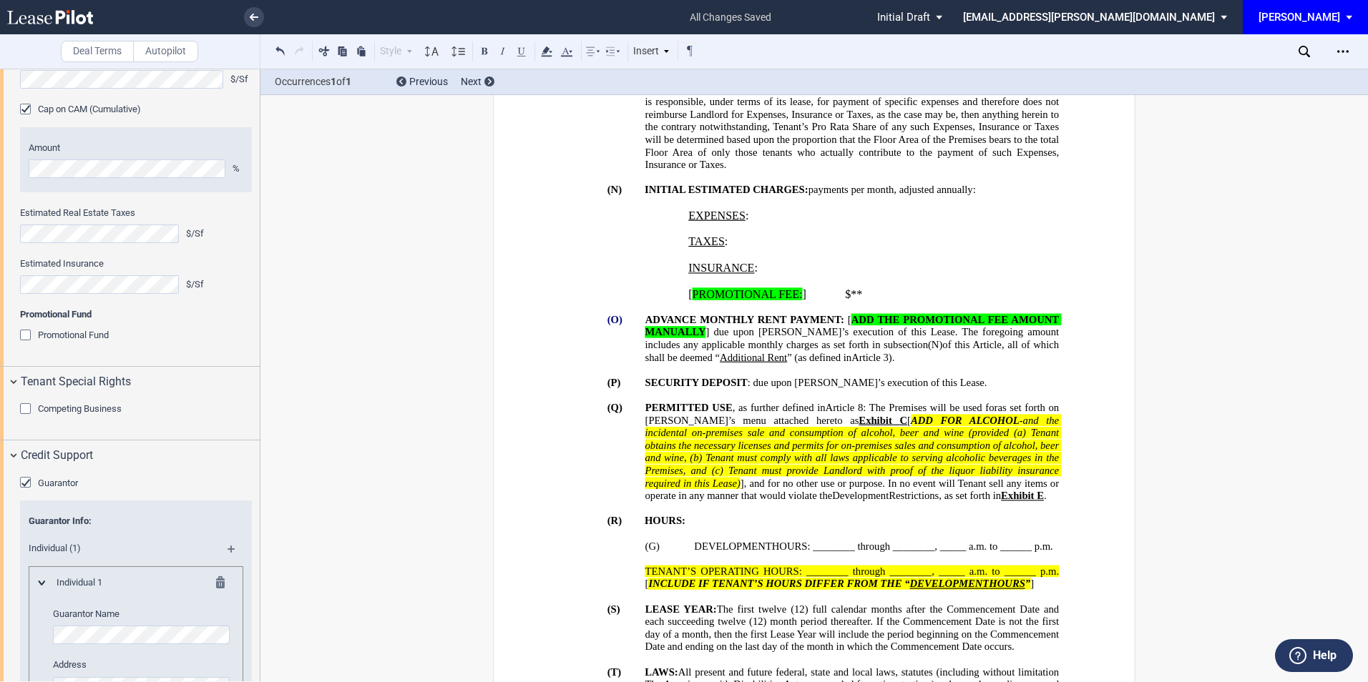
click at [1353, 46] on div "Download Share Document Print Create a New Version Import Changes Compare Expre…" at bounding box center [1342, 51] width 23 height 23
click at [1342, 47] on icon "Open Lease options menu" at bounding box center [1342, 51] width 11 height 11
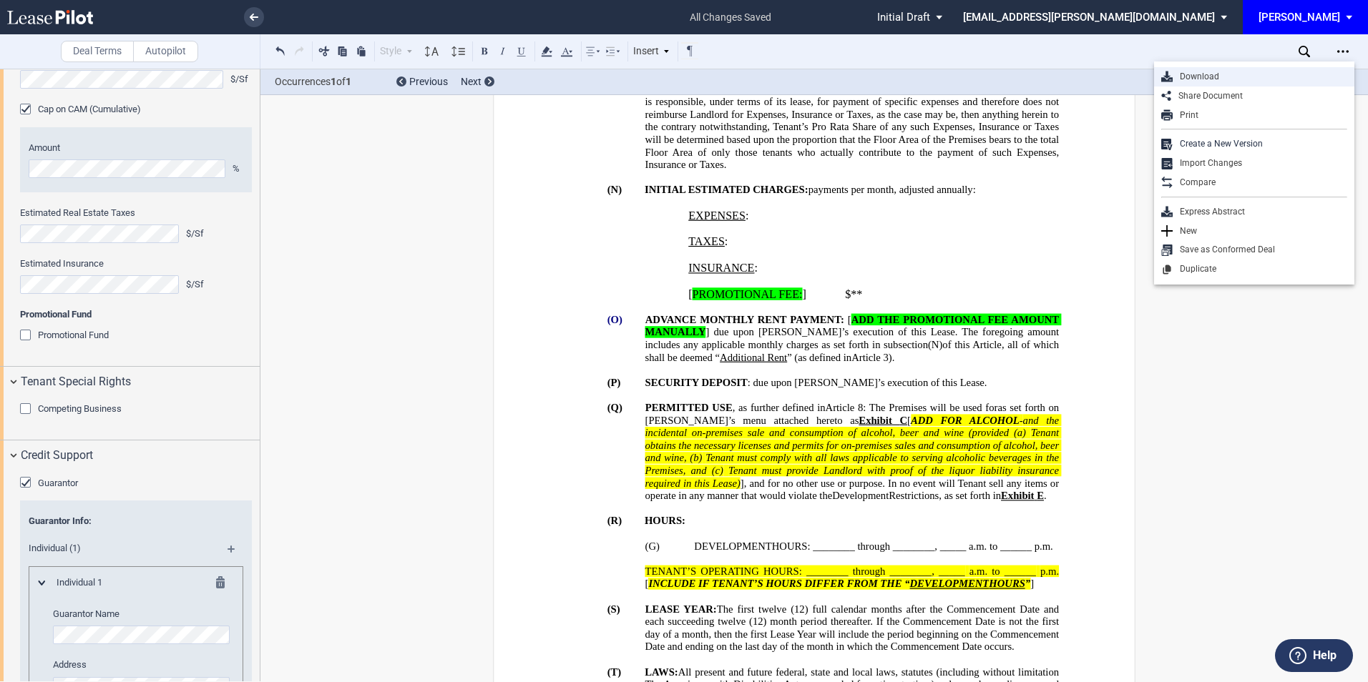
click at [1207, 69] on div "Download" at bounding box center [1254, 76] width 200 height 19
